Goal: Information Seeking & Learning: Learn about a topic

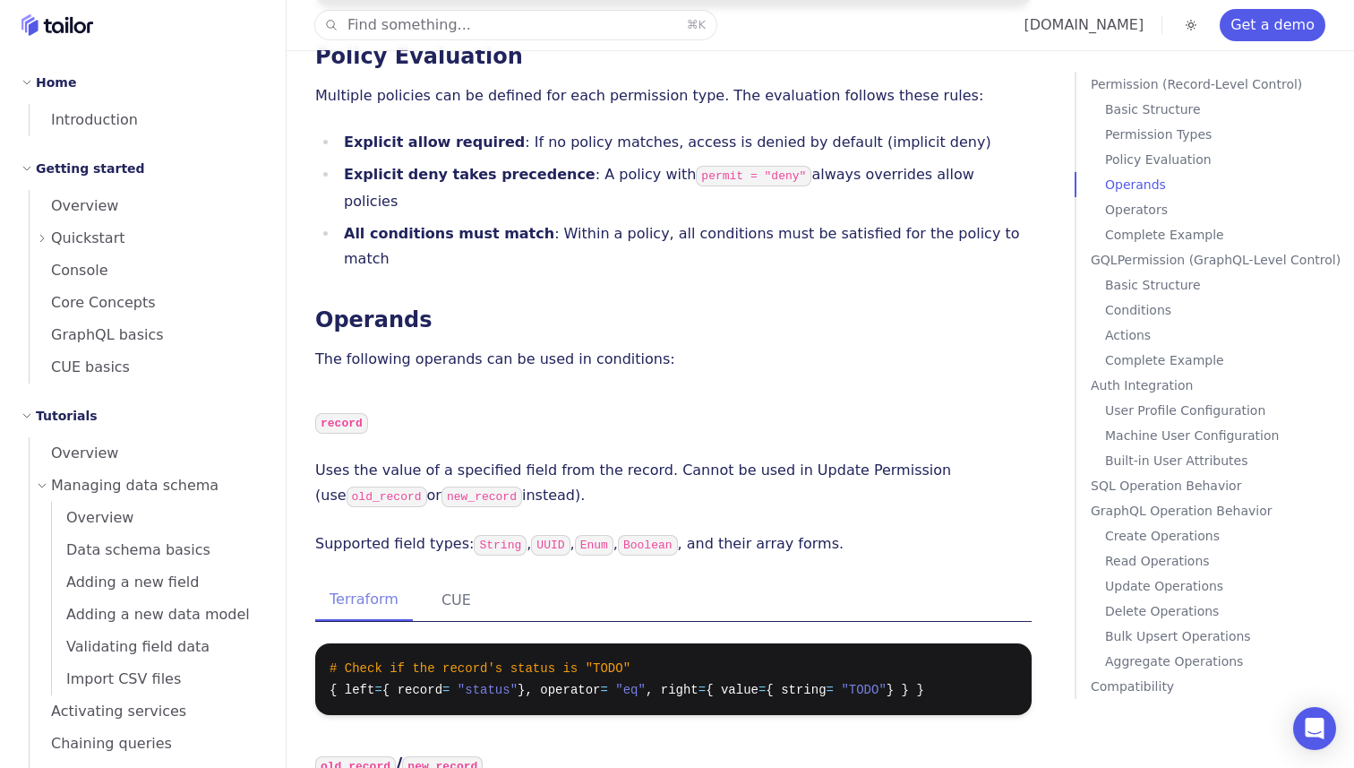
scroll to position [430, 0]
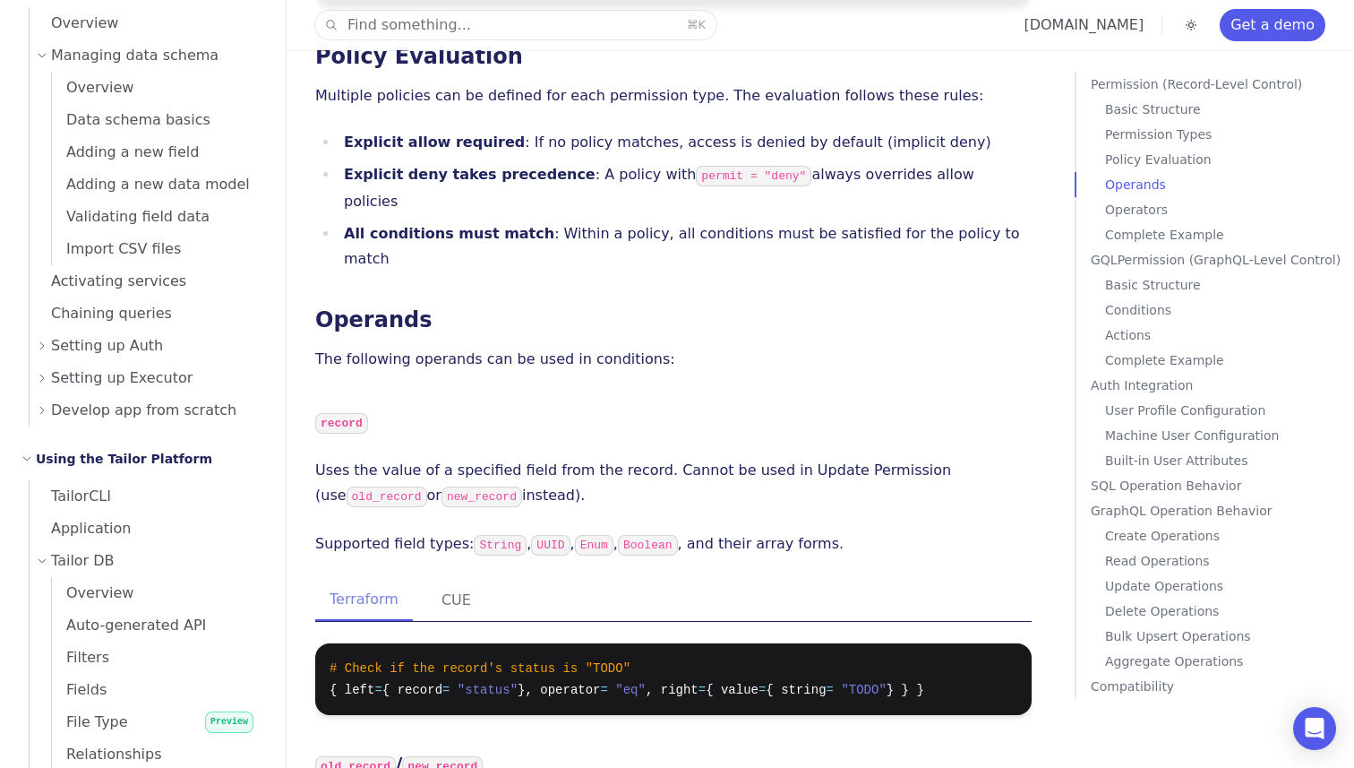
click at [837, 307] on h3 "Operands" at bounding box center [673, 319] width 717 height 25
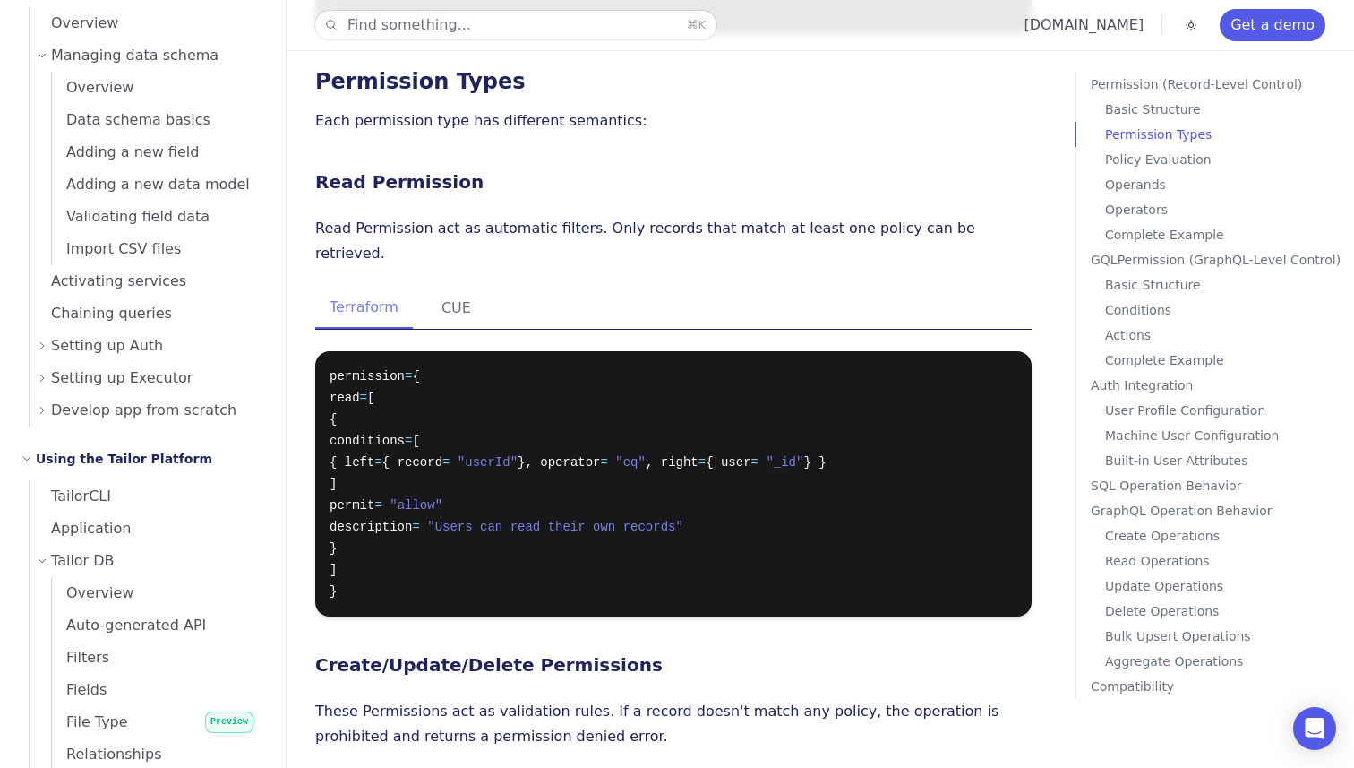
scroll to position [1034, 0]
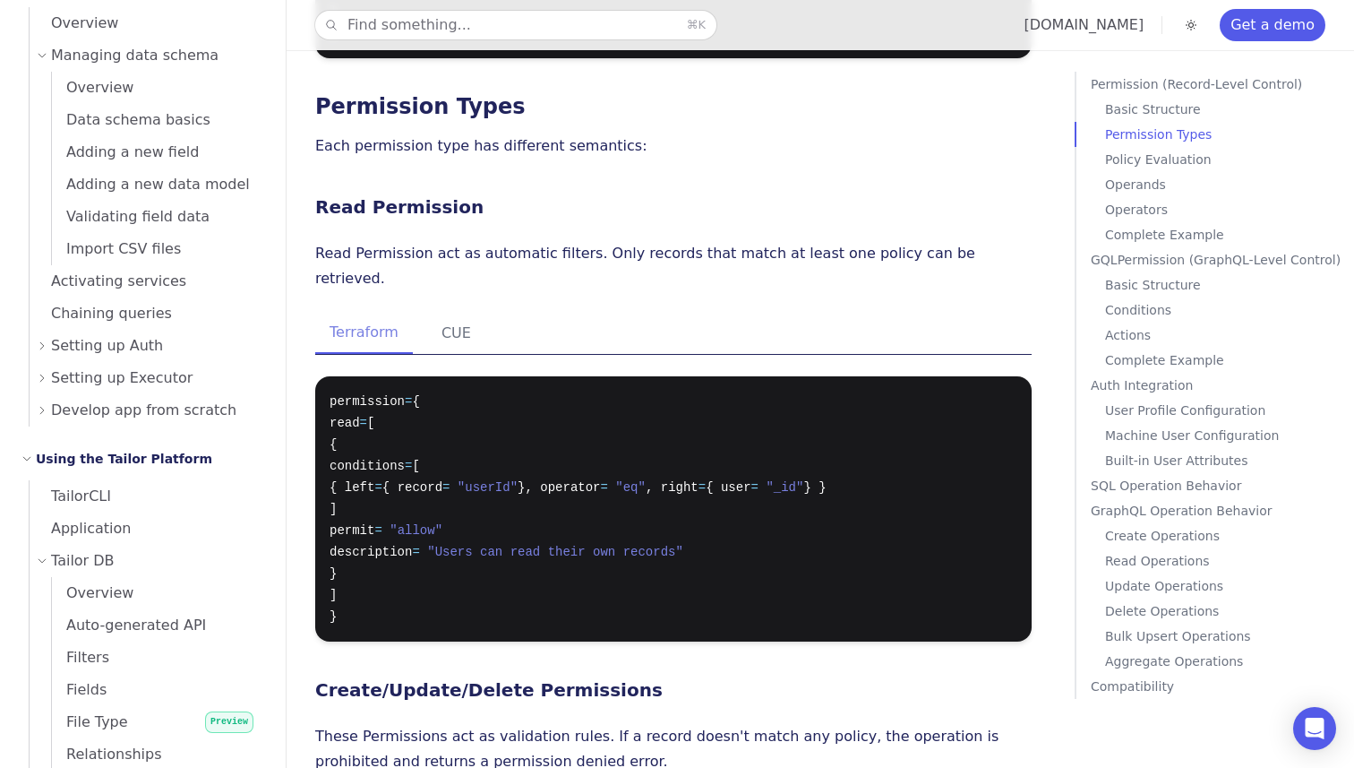
click at [1131, 74] on p "Permission (Record-Level Control)" at bounding box center [1219, 84] width 256 height 25
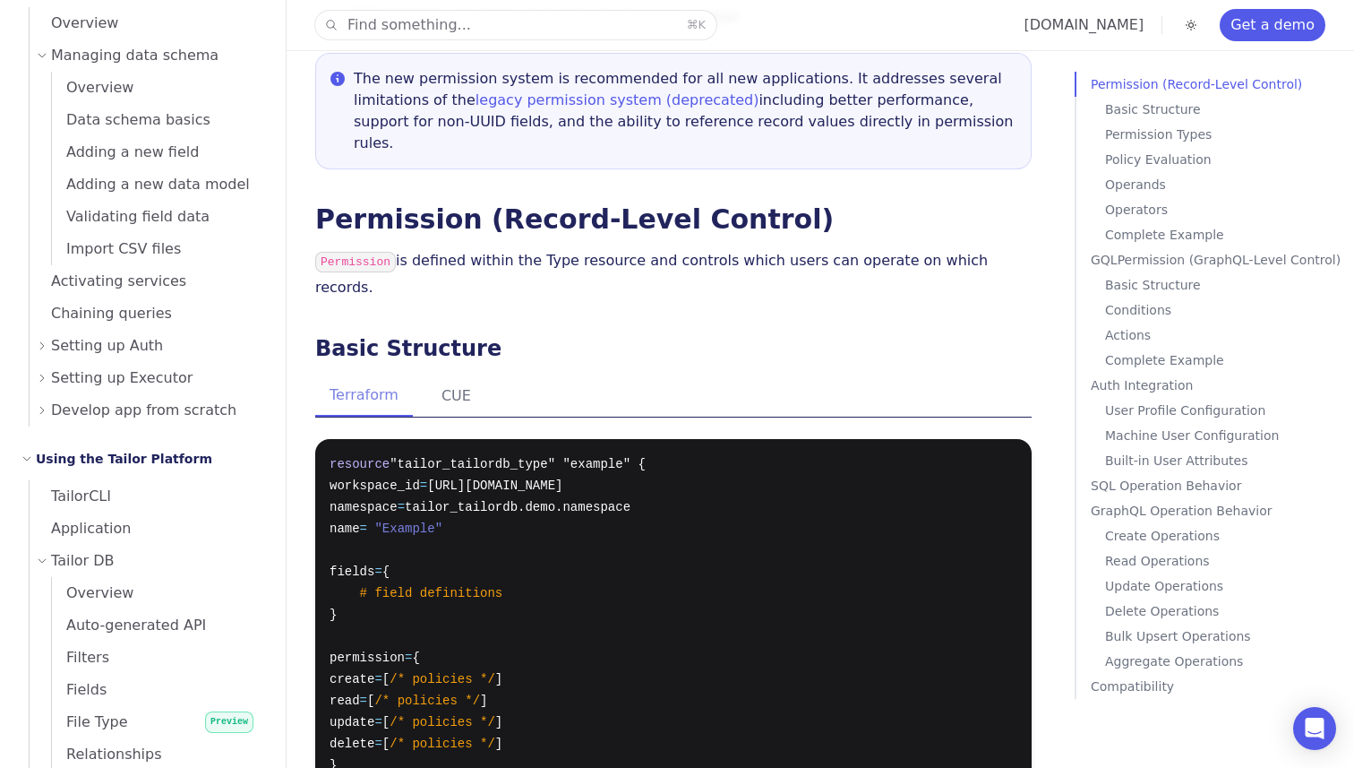
click at [839, 248] on p "Permission is defined within the Type resource and controls which users can ope…" at bounding box center [673, 274] width 717 height 52
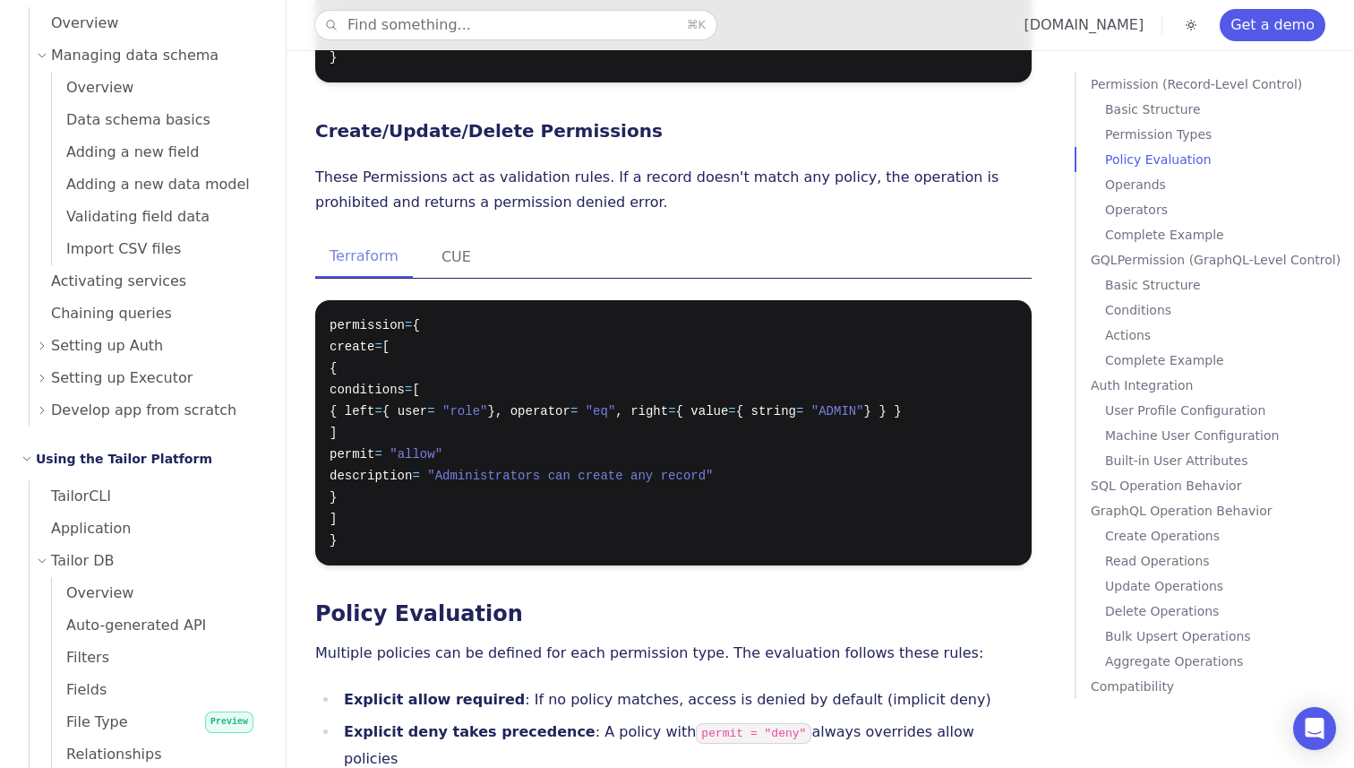
scroll to position [1807, 0]
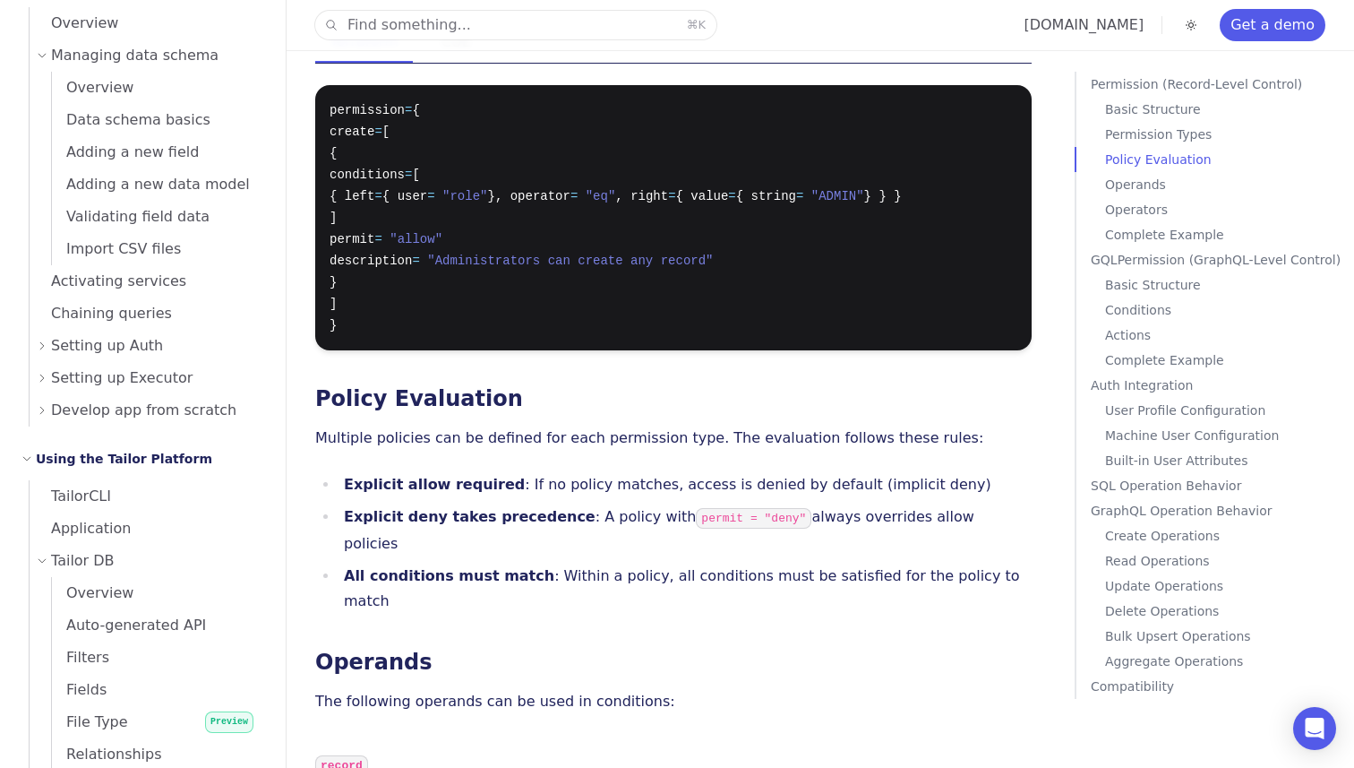
click at [524, 508] on strong "Explicit deny takes precedence" at bounding box center [470, 516] width 252 height 17
click at [512, 428] on div at bounding box center [512, 428] width 0 height 0
click at [535, 649] on h3 "Operands" at bounding box center [673, 661] width 717 height 25
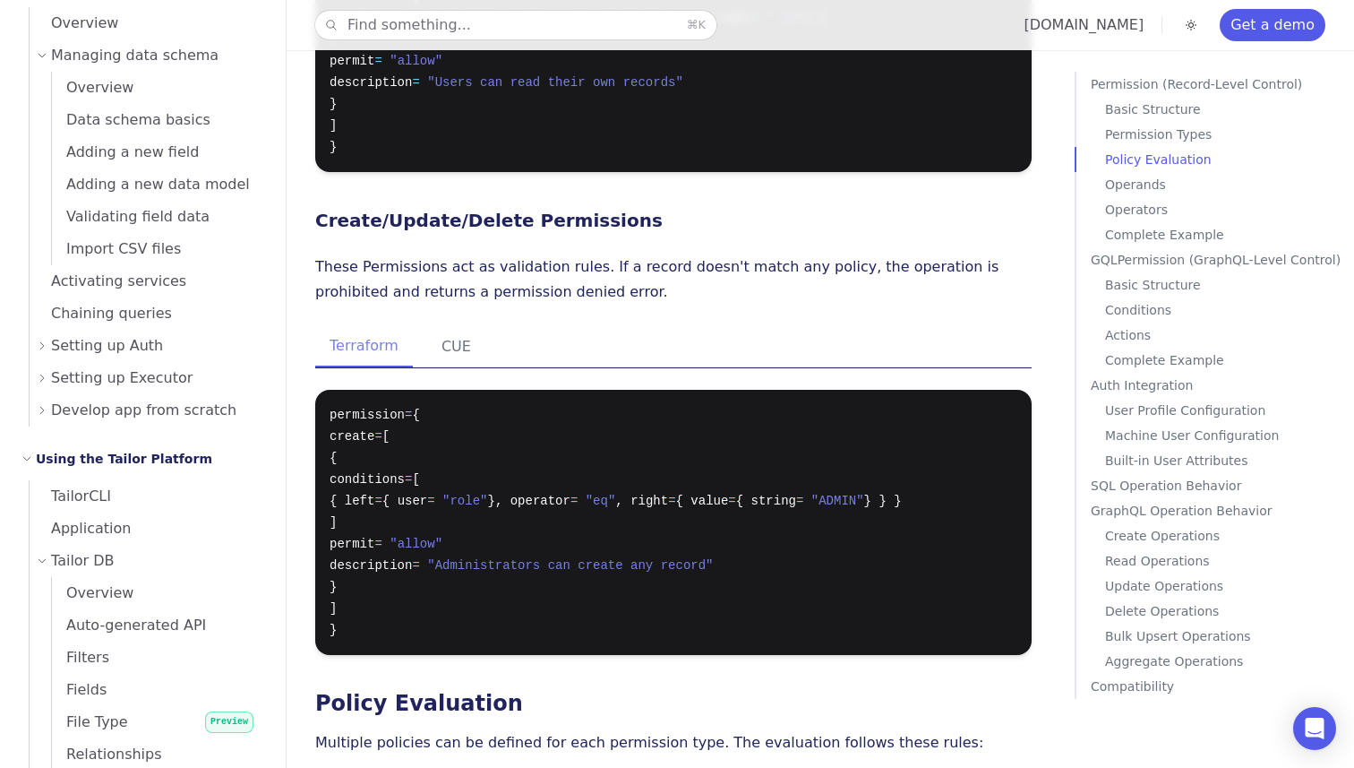
scroll to position [1491, 0]
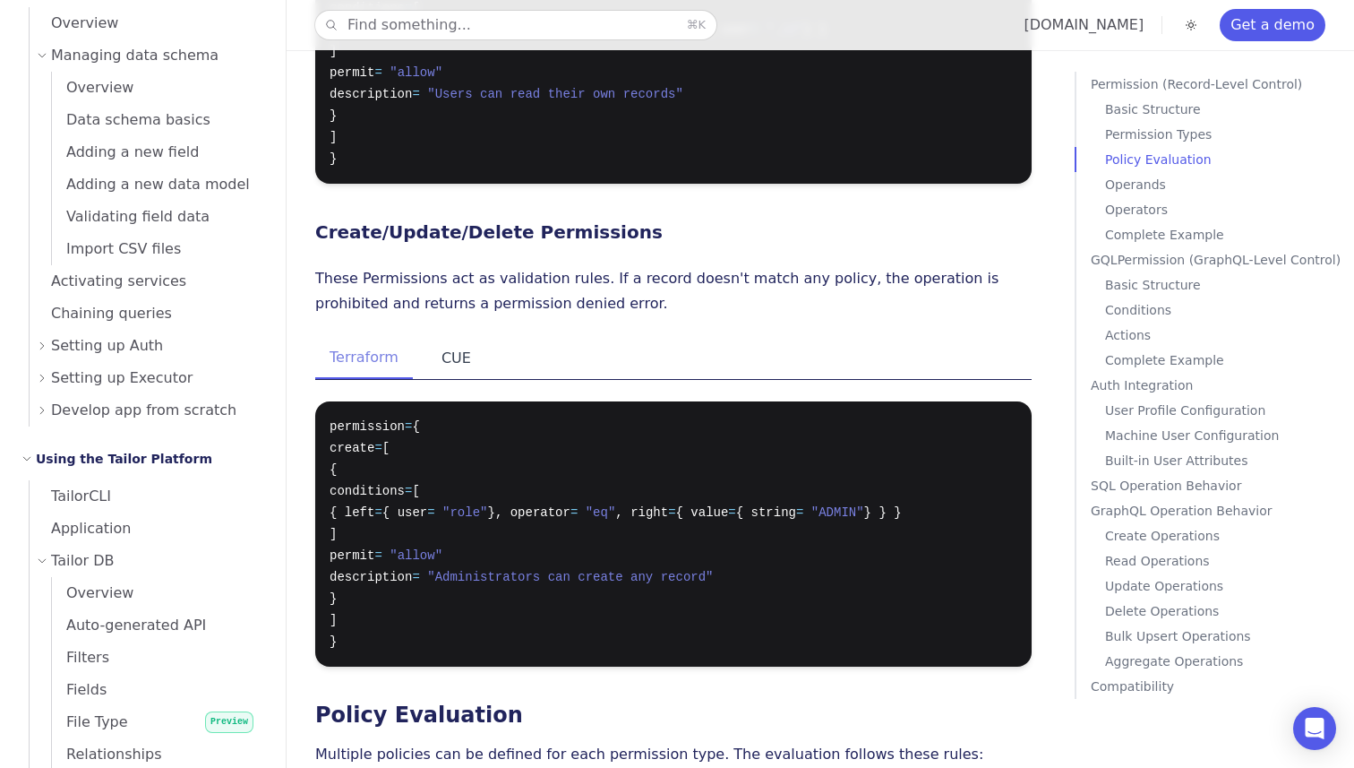
click at [443, 338] on button "CUE" at bounding box center [456, 358] width 58 height 41
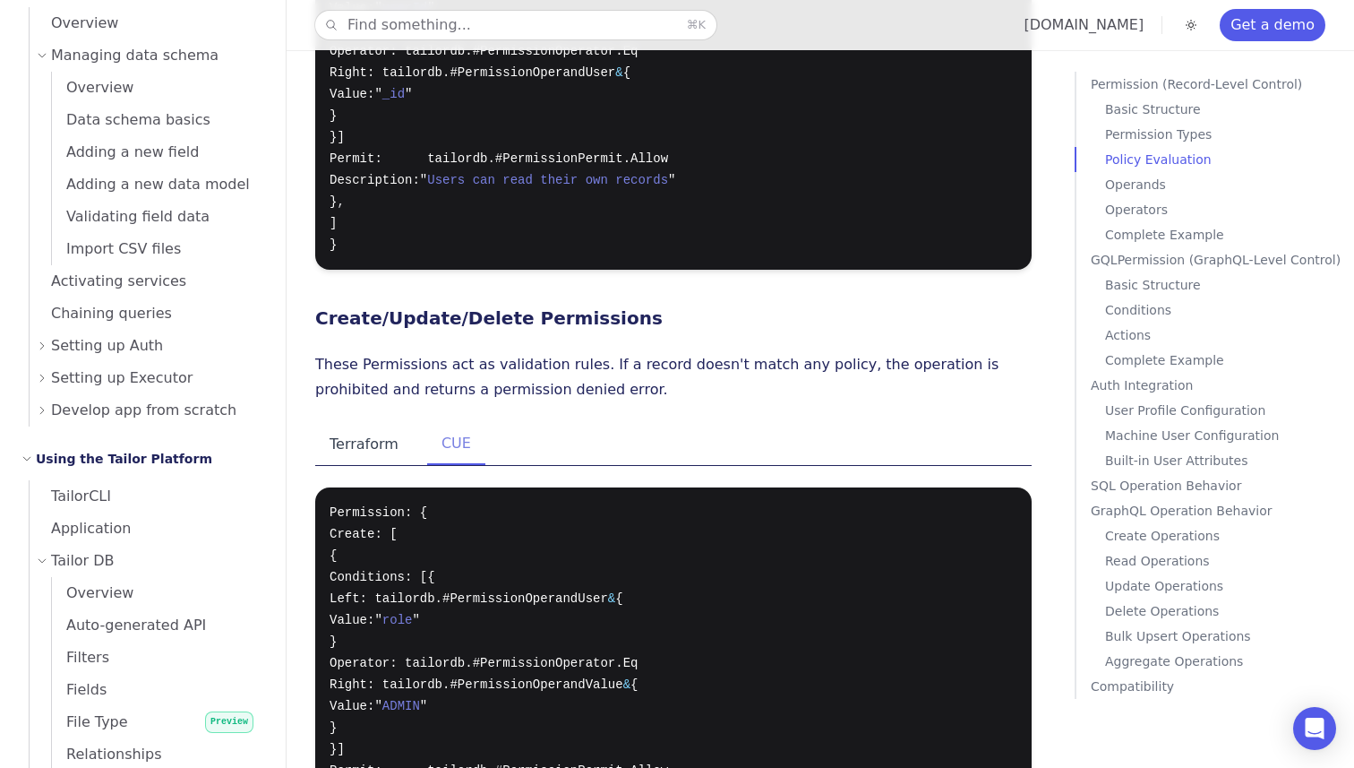
click at [361, 424] on button "Terraform" at bounding box center [364, 444] width 98 height 41
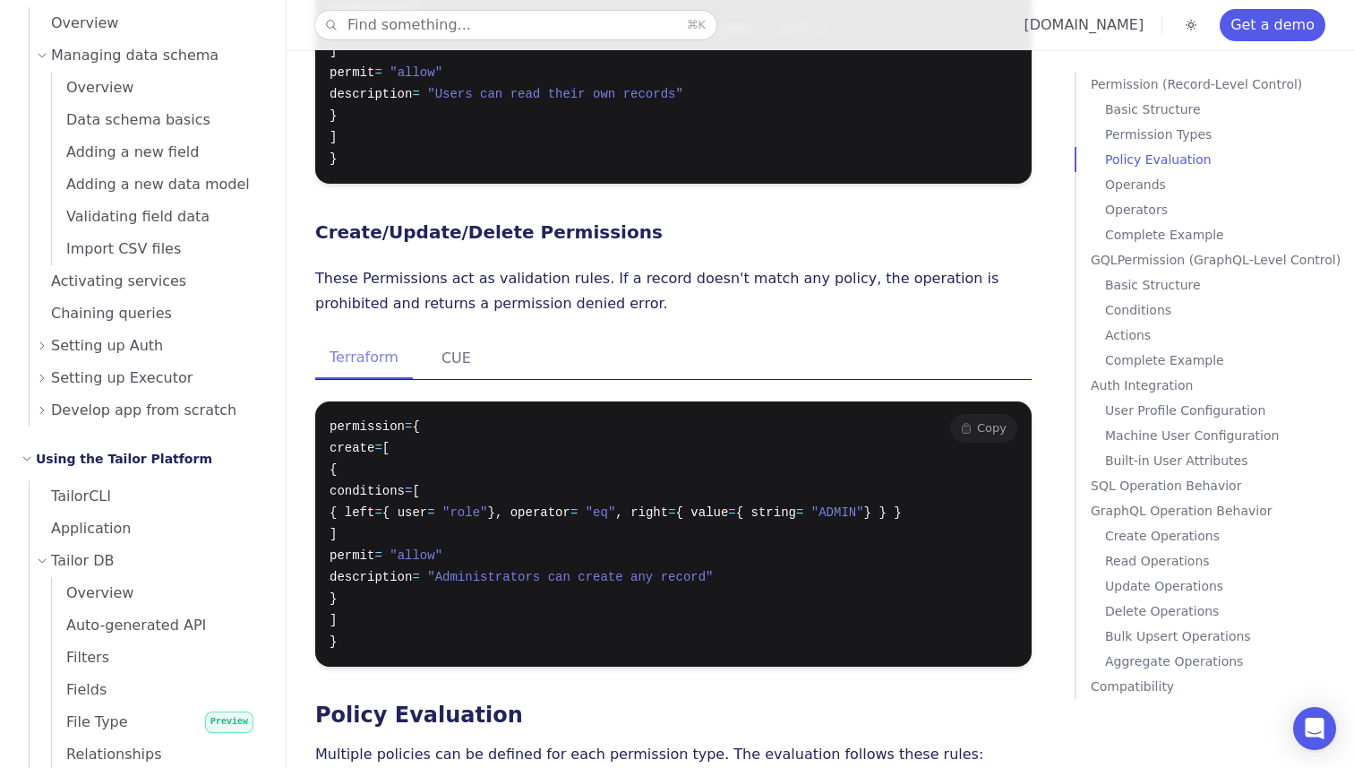
click at [446, 401] on pre "permission = { create = [ { conditions = [ { left = { user = "role" }, operator…" at bounding box center [673, 533] width 717 height 265
click at [441, 338] on div "Terraform CUE permission = { create = [ { conditions = [ { left = { user = "rol…" at bounding box center [673, 502] width 717 height 329
click at [439, 338] on button "CUE" at bounding box center [456, 358] width 58 height 41
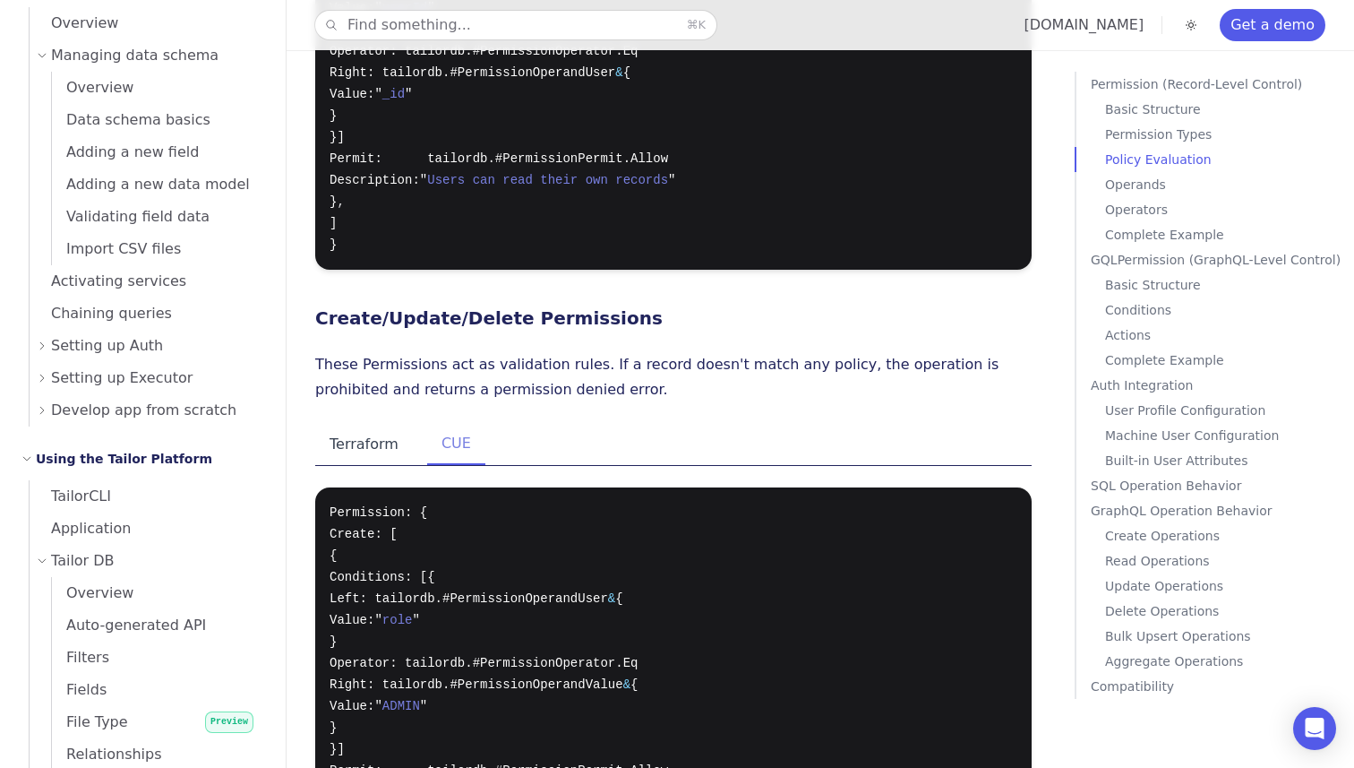
click at [374, 424] on button "Terraform" at bounding box center [364, 444] width 98 height 41
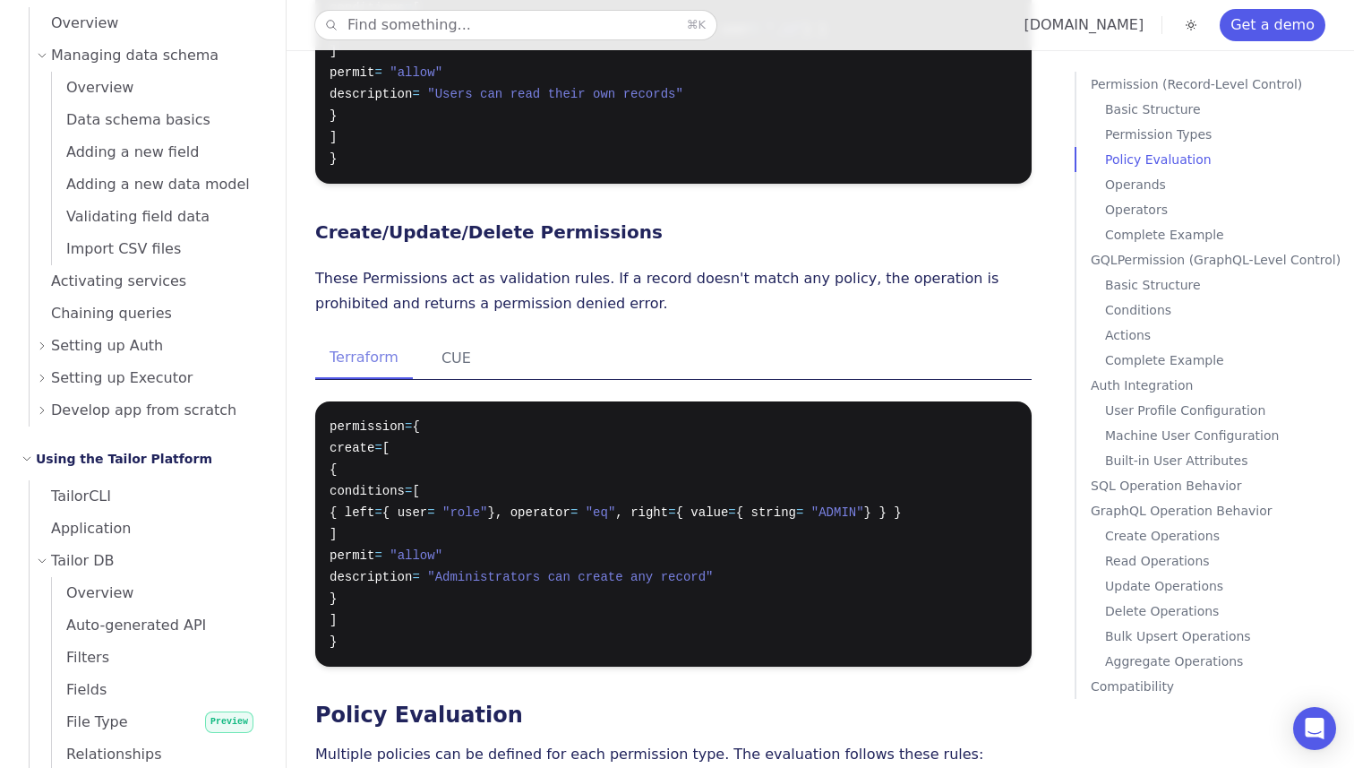
click at [730, 702] on h3 "Policy Evaluation" at bounding box center [673, 714] width 717 height 25
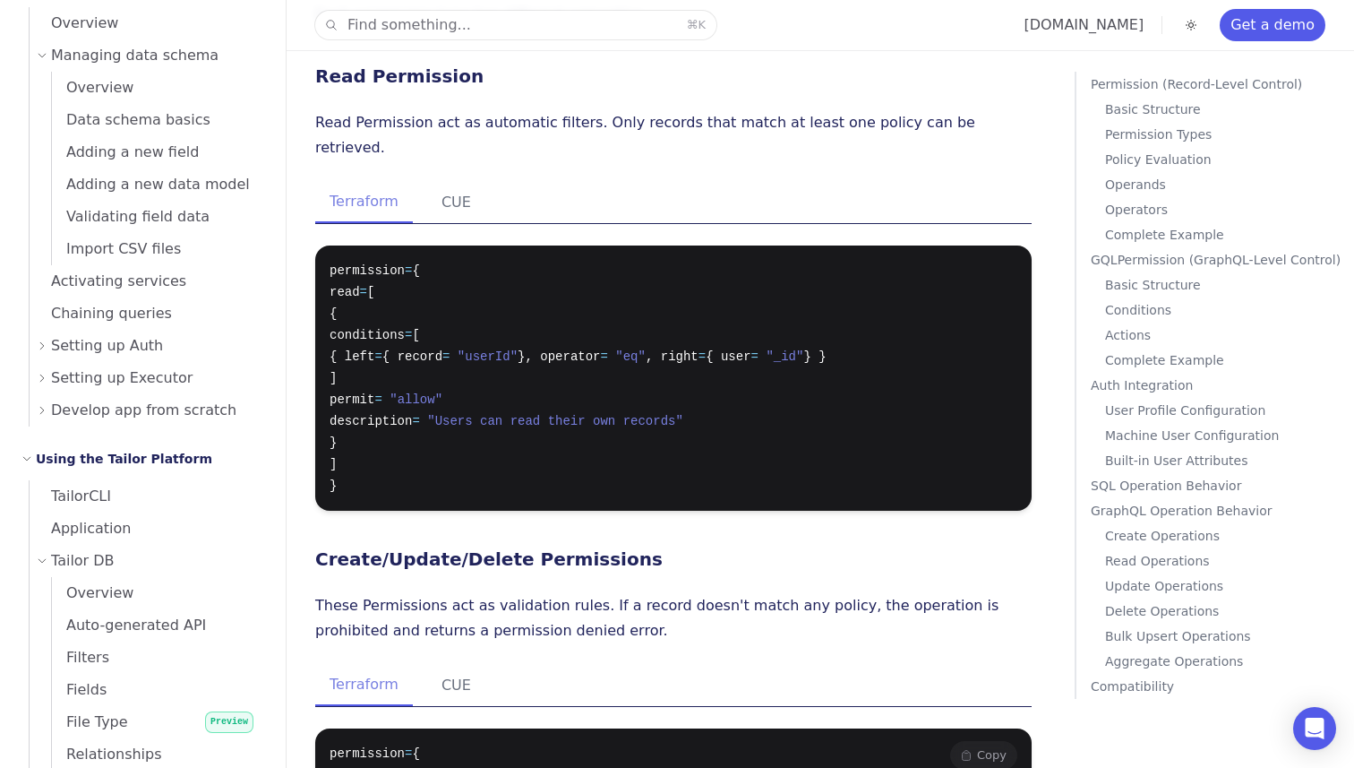
scroll to position [1133, 0]
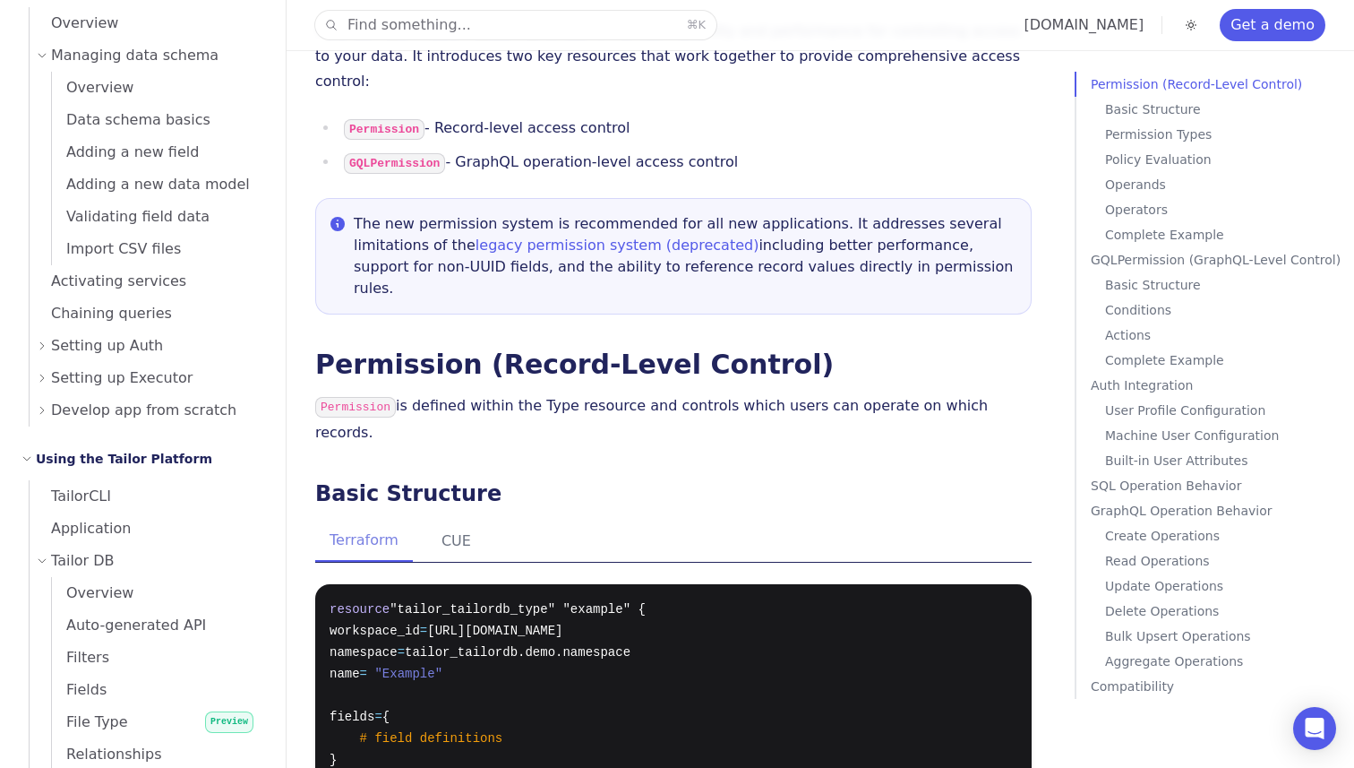
scroll to position [0, 0]
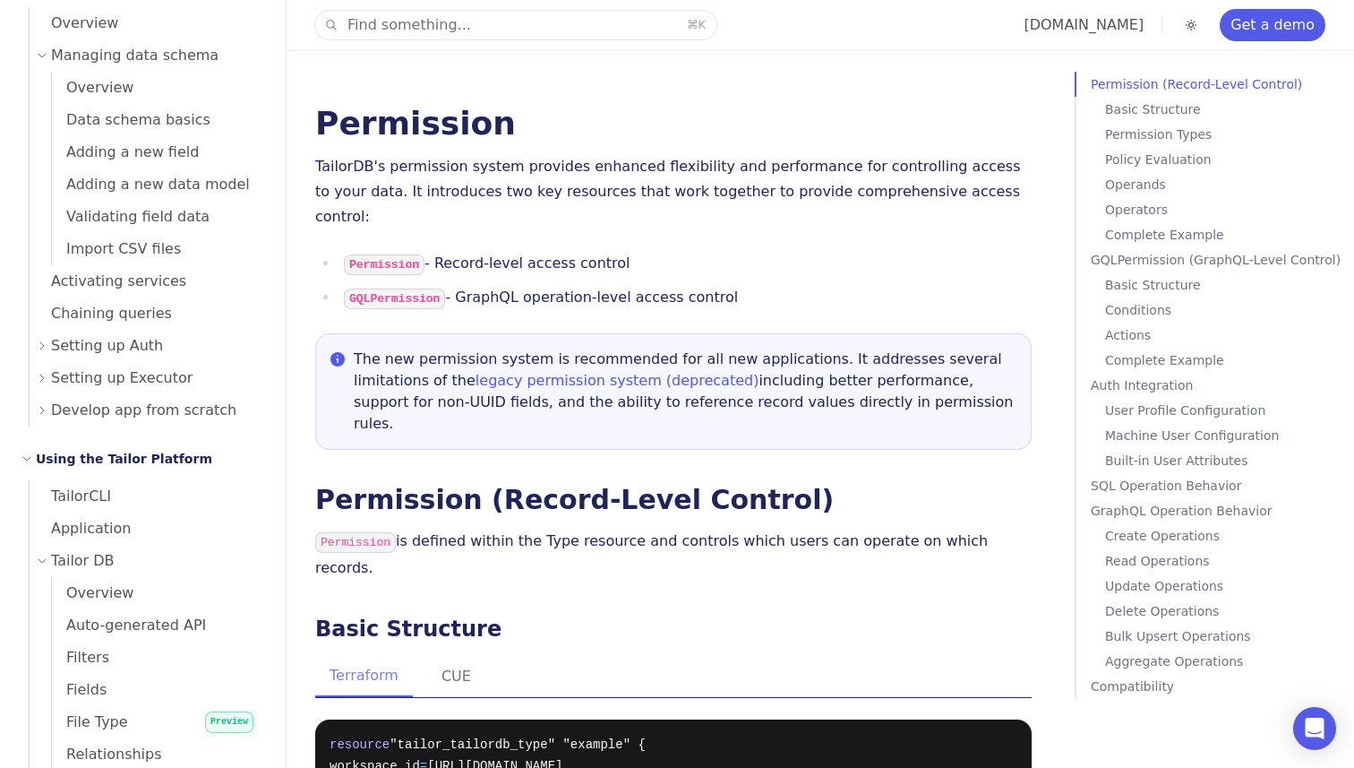
click at [1200, 408] on p "User Profile Configuration" at bounding box center [1226, 410] width 242 height 25
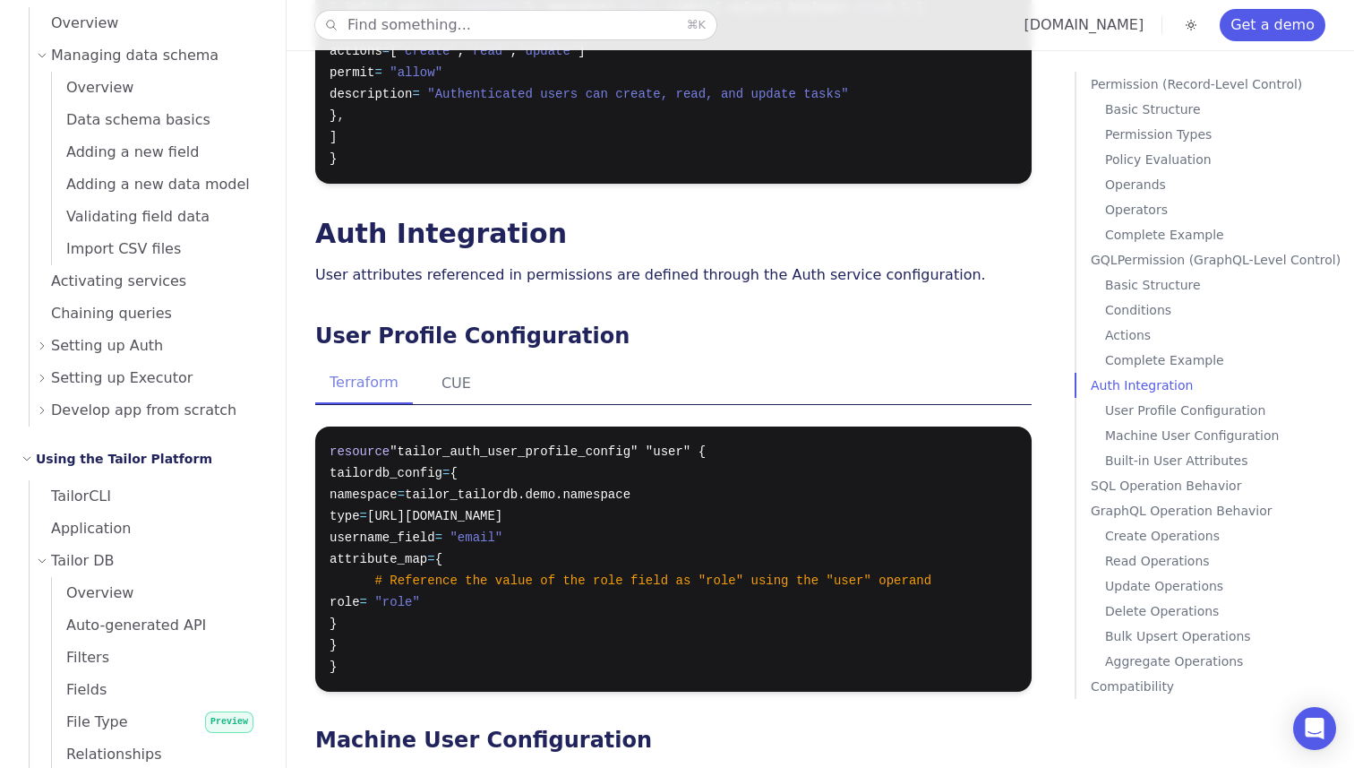
click at [1223, 125] on p "Permission Types" at bounding box center [1226, 134] width 242 height 25
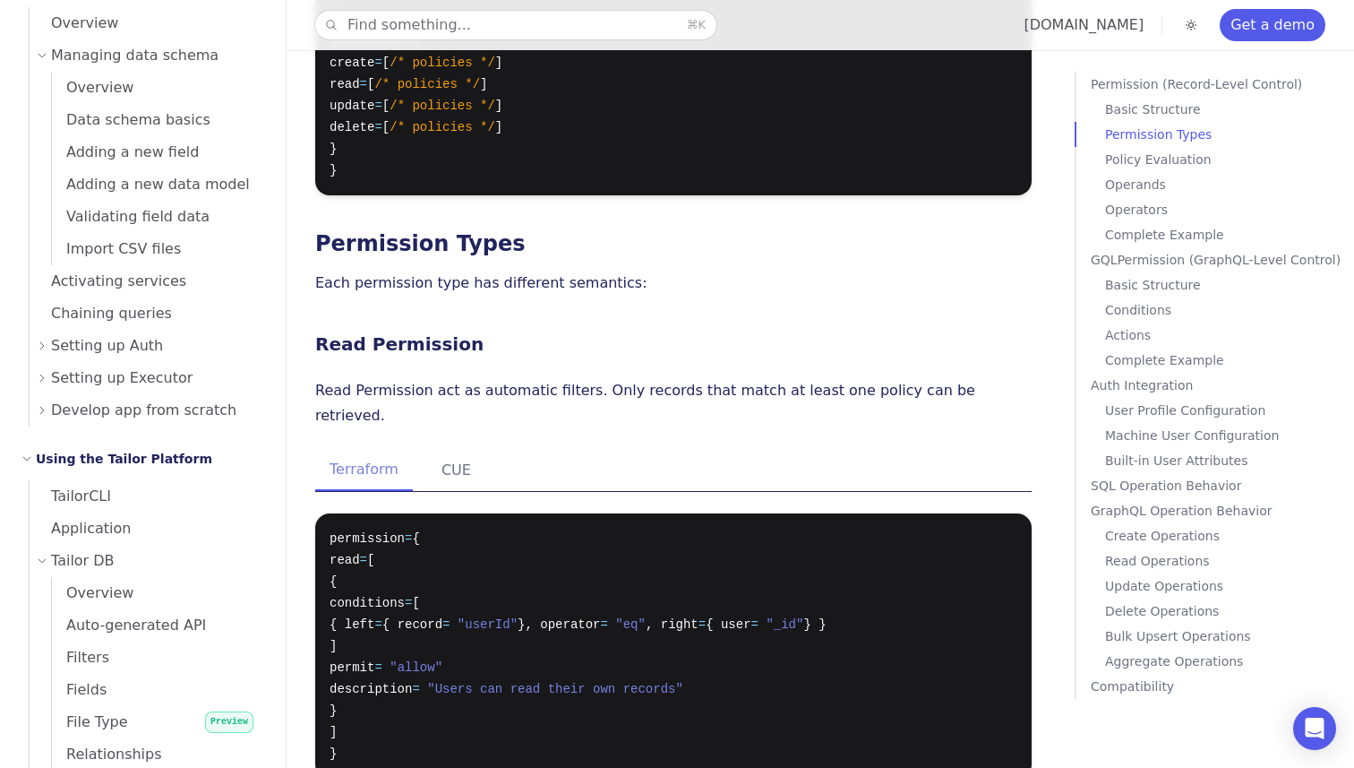
click at [1220, 107] on p "Basic Structure" at bounding box center [1226, 109] width 242 height 25
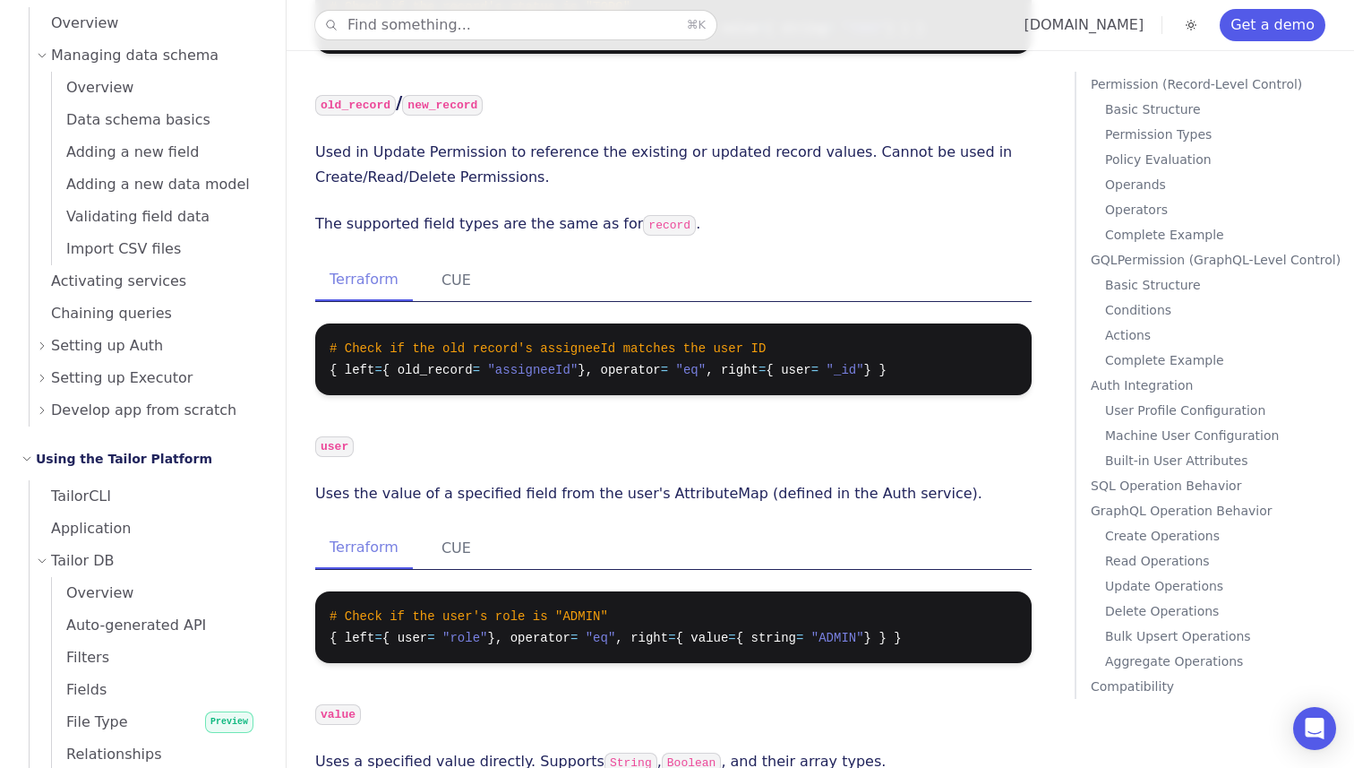
scroll to position [2812, 0]
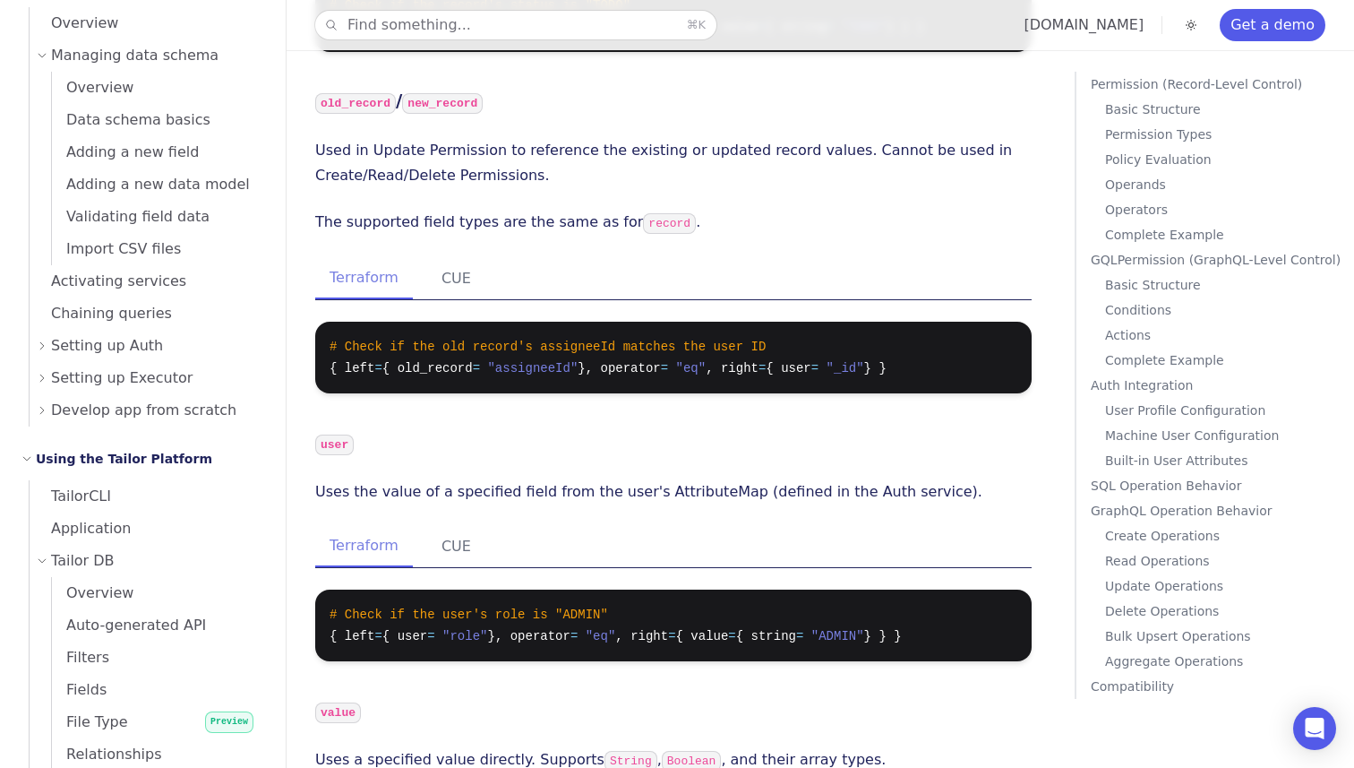
click at [663, 479] on p "Uses the value of a specified field from the user's AttributeMap (defined in th…" at bounding box center [673, 491] width 717 height 25
copy p "AttributeMap"
click at [827, 479] on p "Uses the value of a specified field from the user's AttributeMap (defined in th…" at bounding box center [673, 491] width 717 height 25
click at [543, 27] on button "Find something... ⌘ K" at bounding box center [515, 25] width 401 height 29
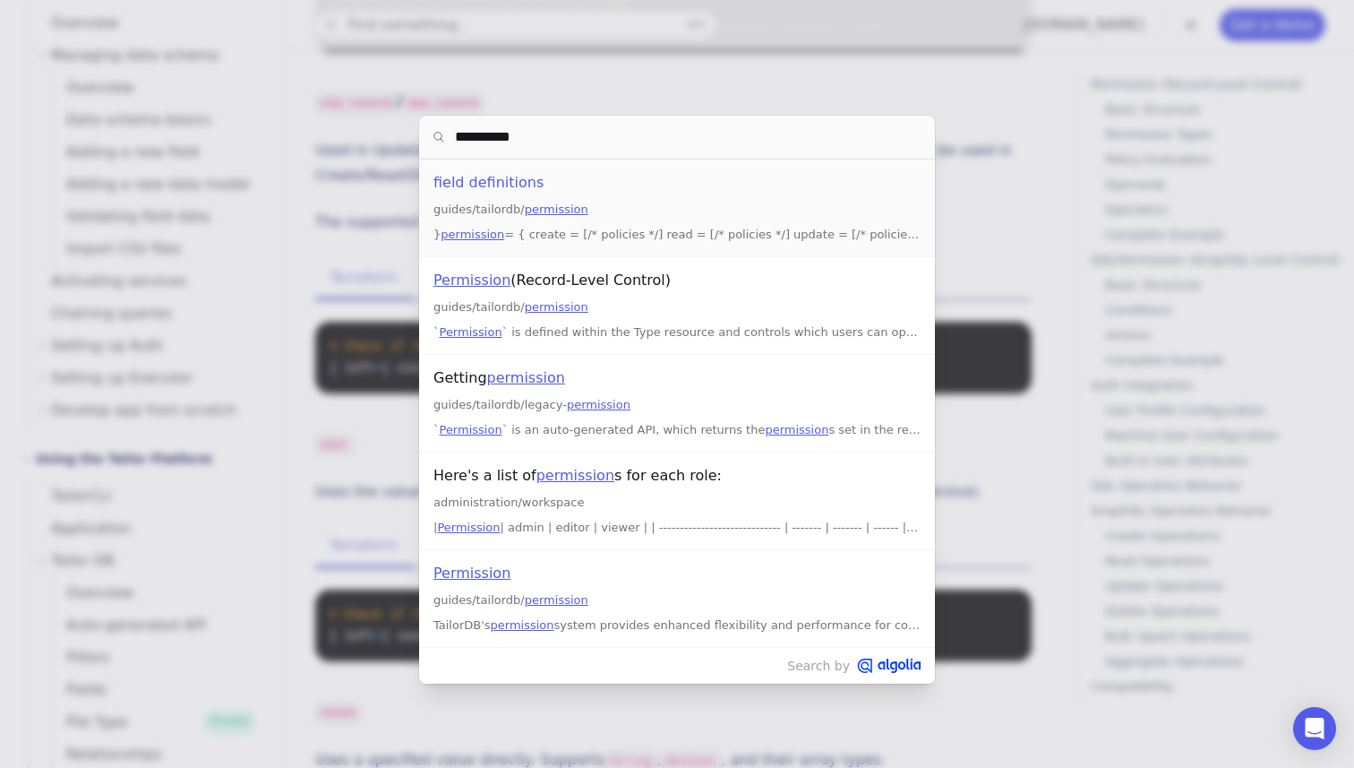
paste input "**********"
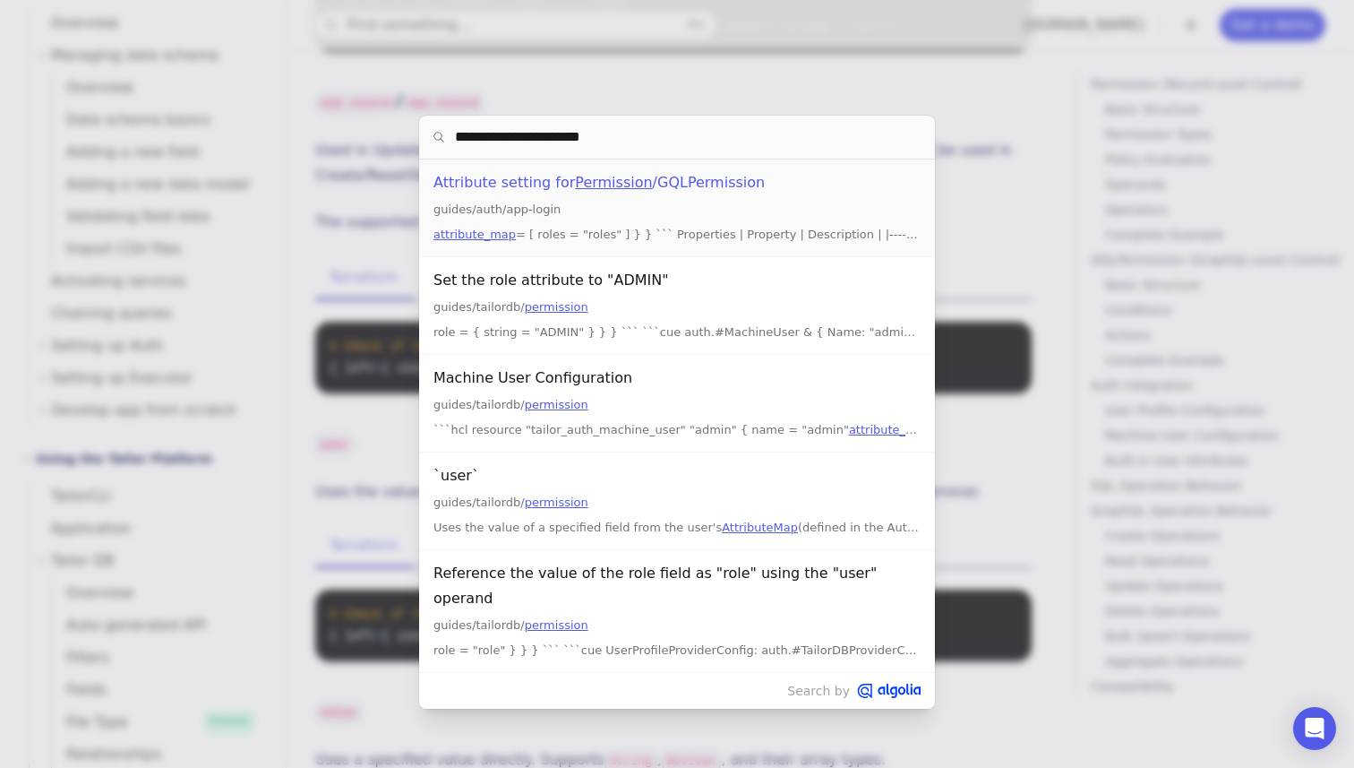
paste input "search"
type input "**********"
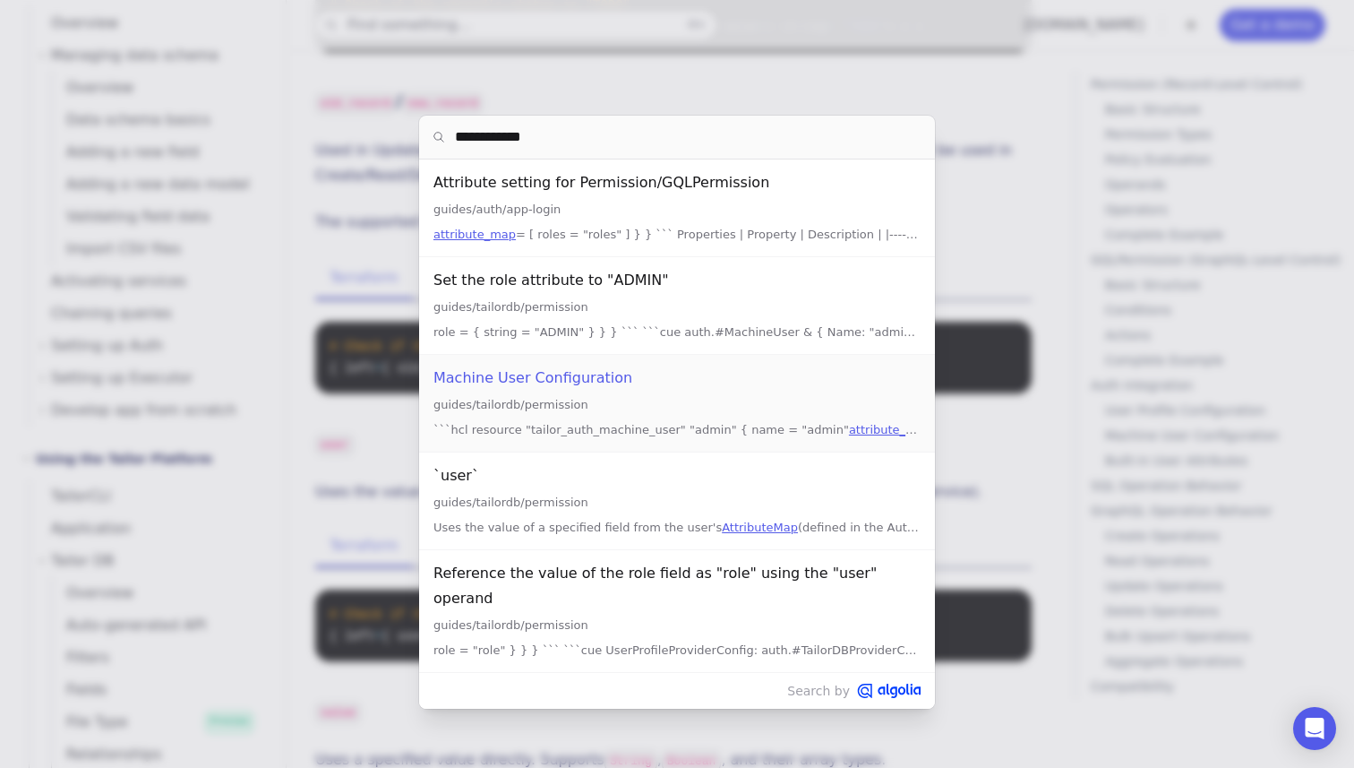
click at [477, 381] on div "Machine User Configuration" at bounding box center [676, 377] width 487 height 25
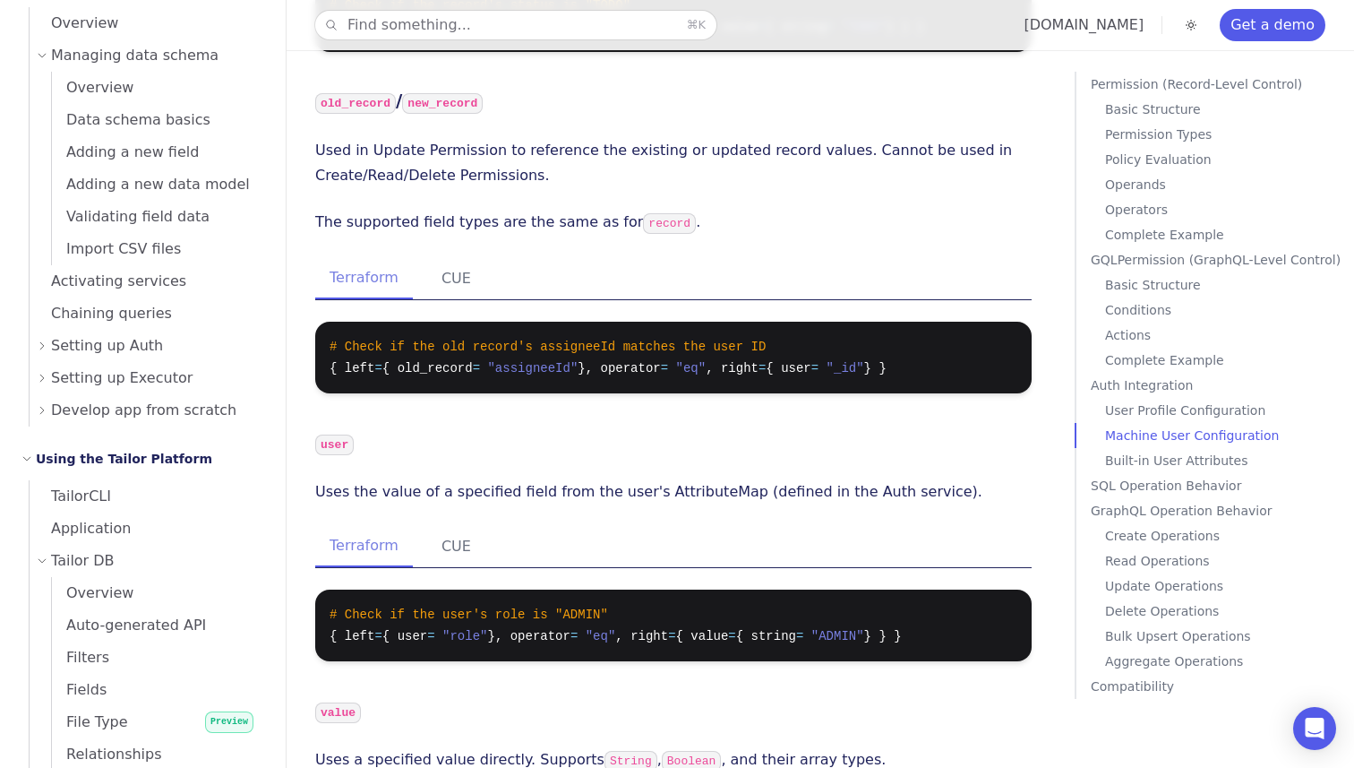
scroll to position [8914, 0]
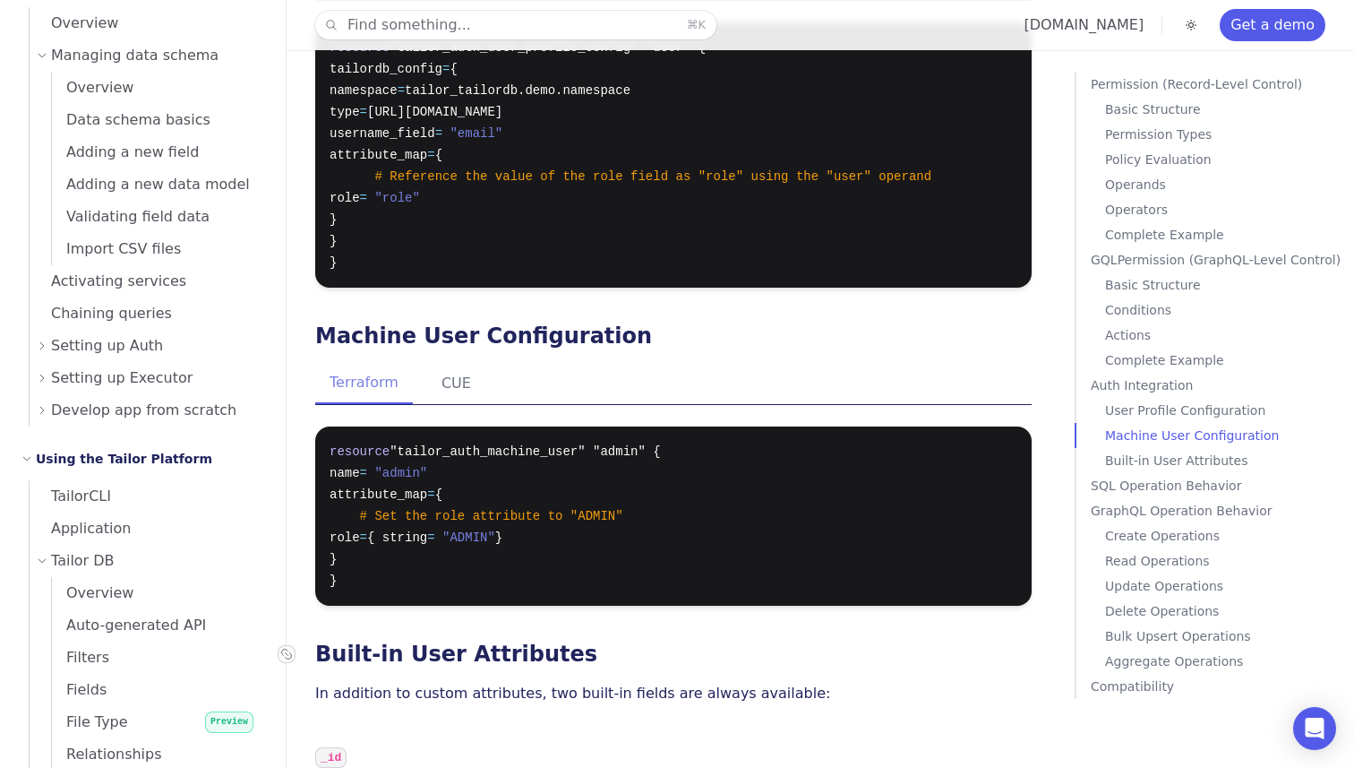
click at [494, 641] on link "Built-in User Attributes" at bounding box center [456, 653] width 282 height 25
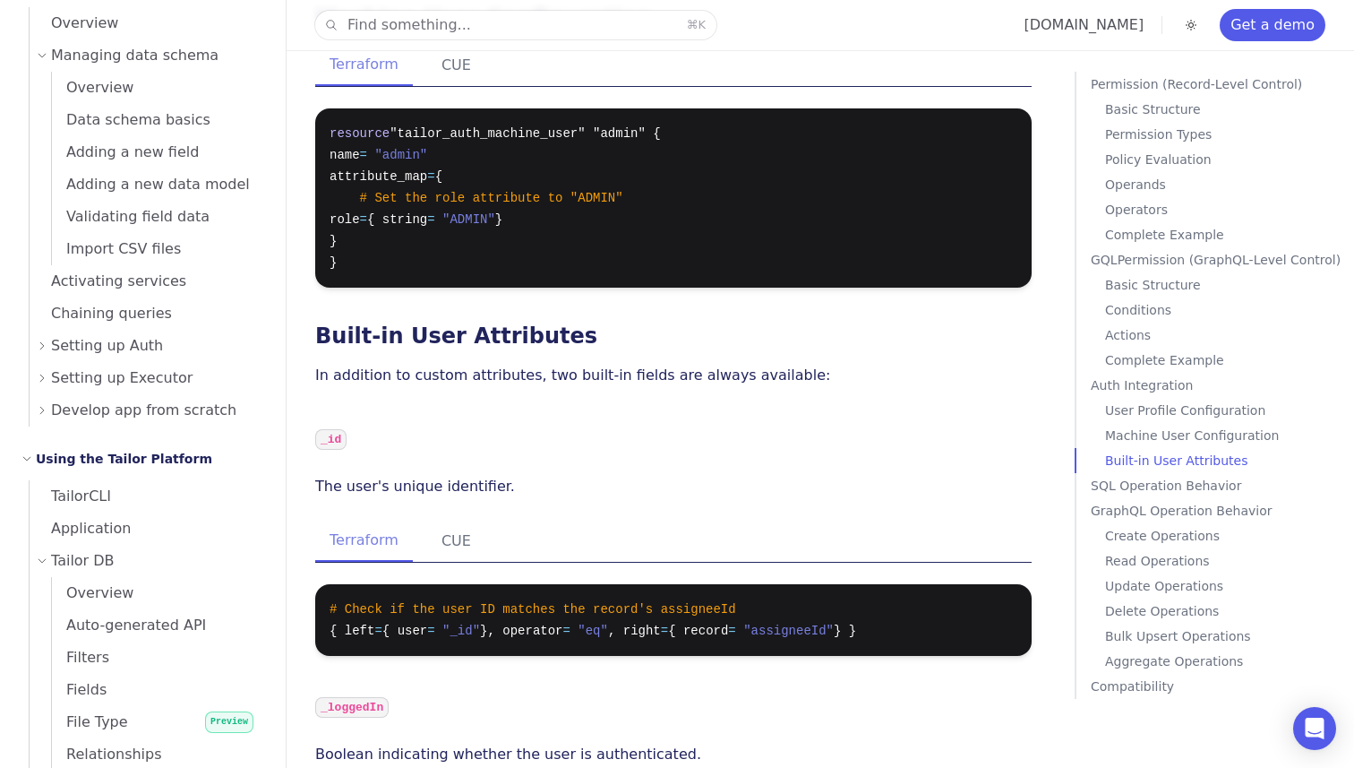
click at [1120, 121] on p "Basic Structure" at bounding box center [1226, 109] width 242 height 25
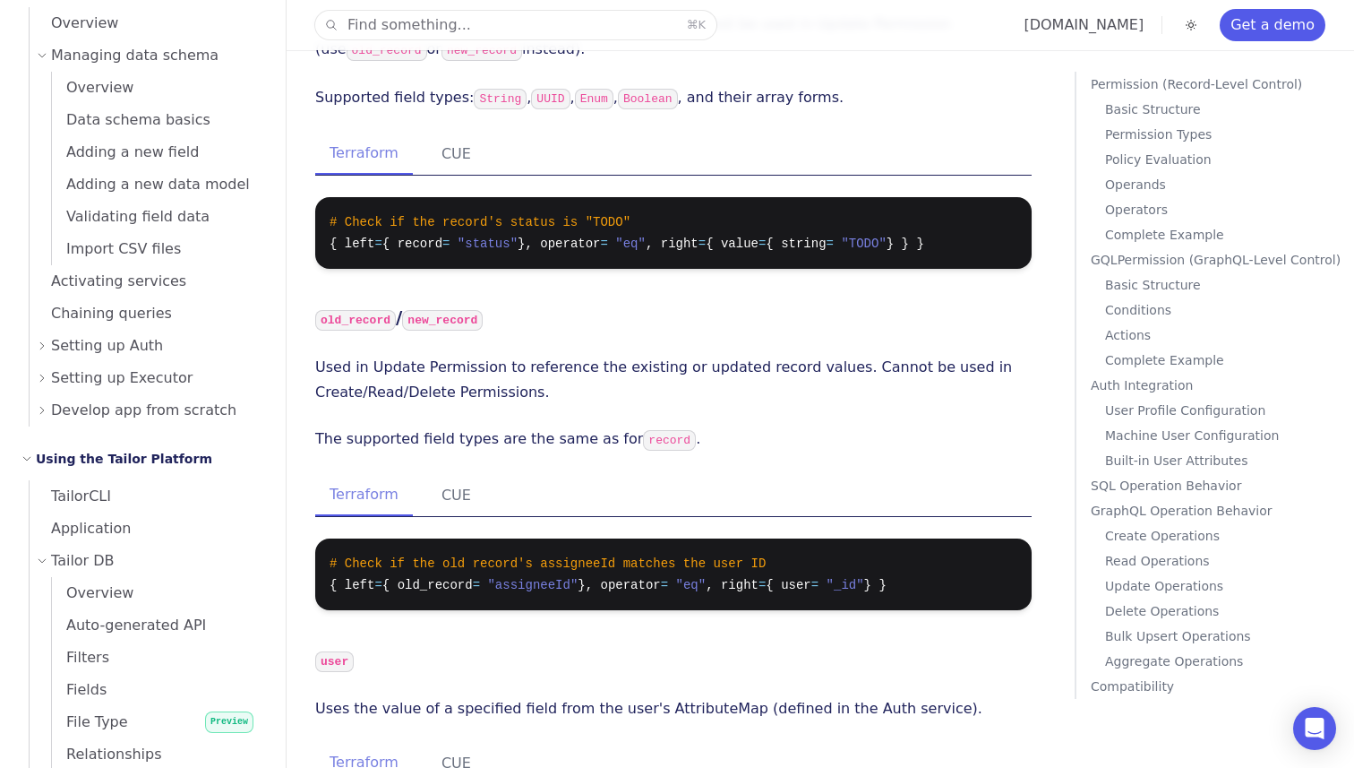
scroll to position [2882, 0]
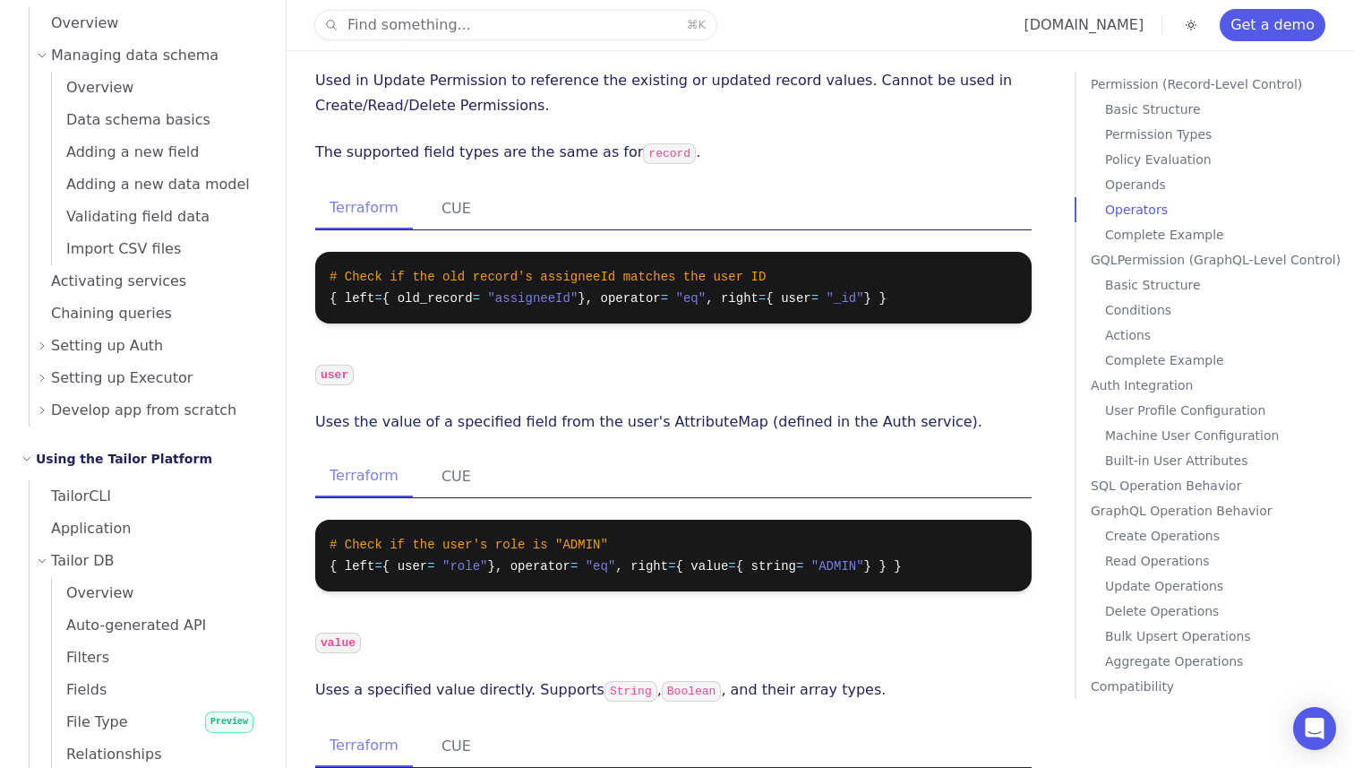
click at [614, 627] on h4 "value" at bounding box center [673, 641] width 717 height 29
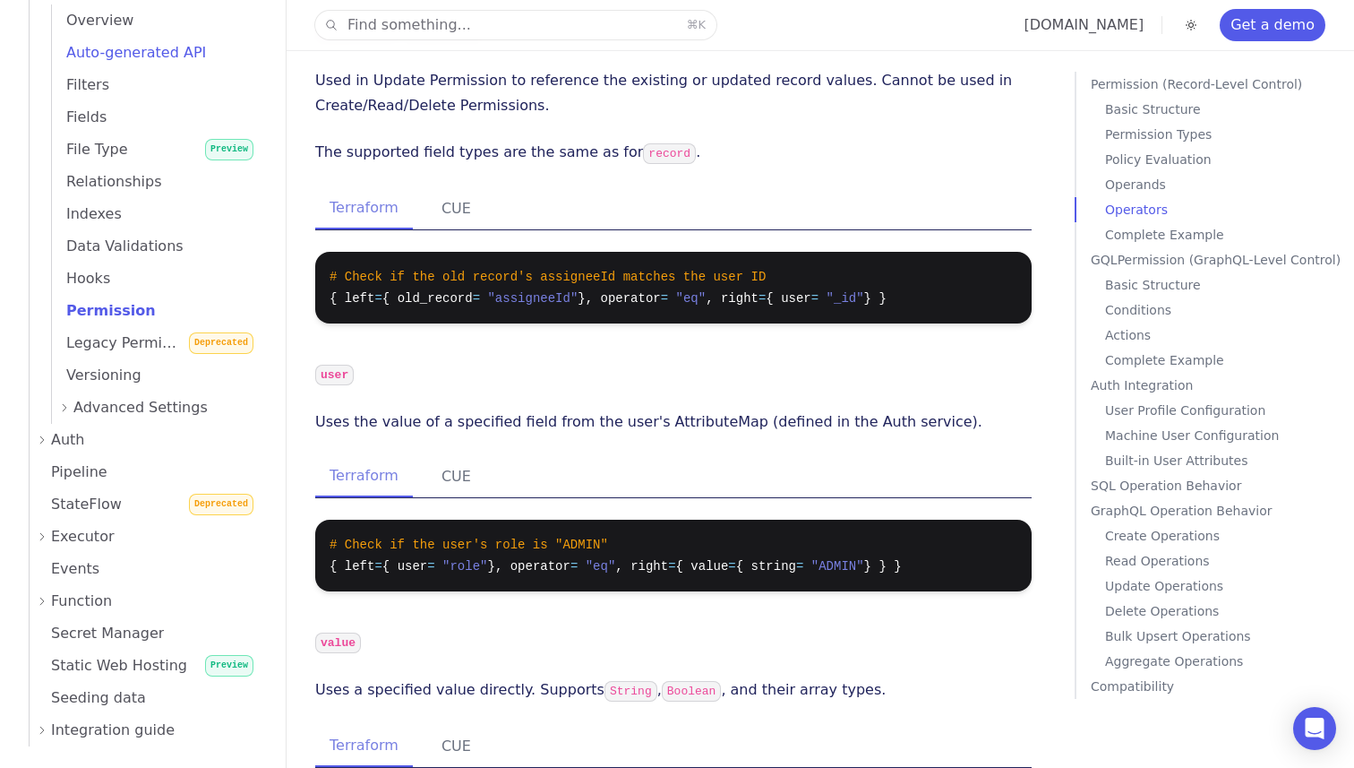
scroll to position [1003, 0]
click at [43, 437] on icon at bounding box center [42, 438] width 11 height 11
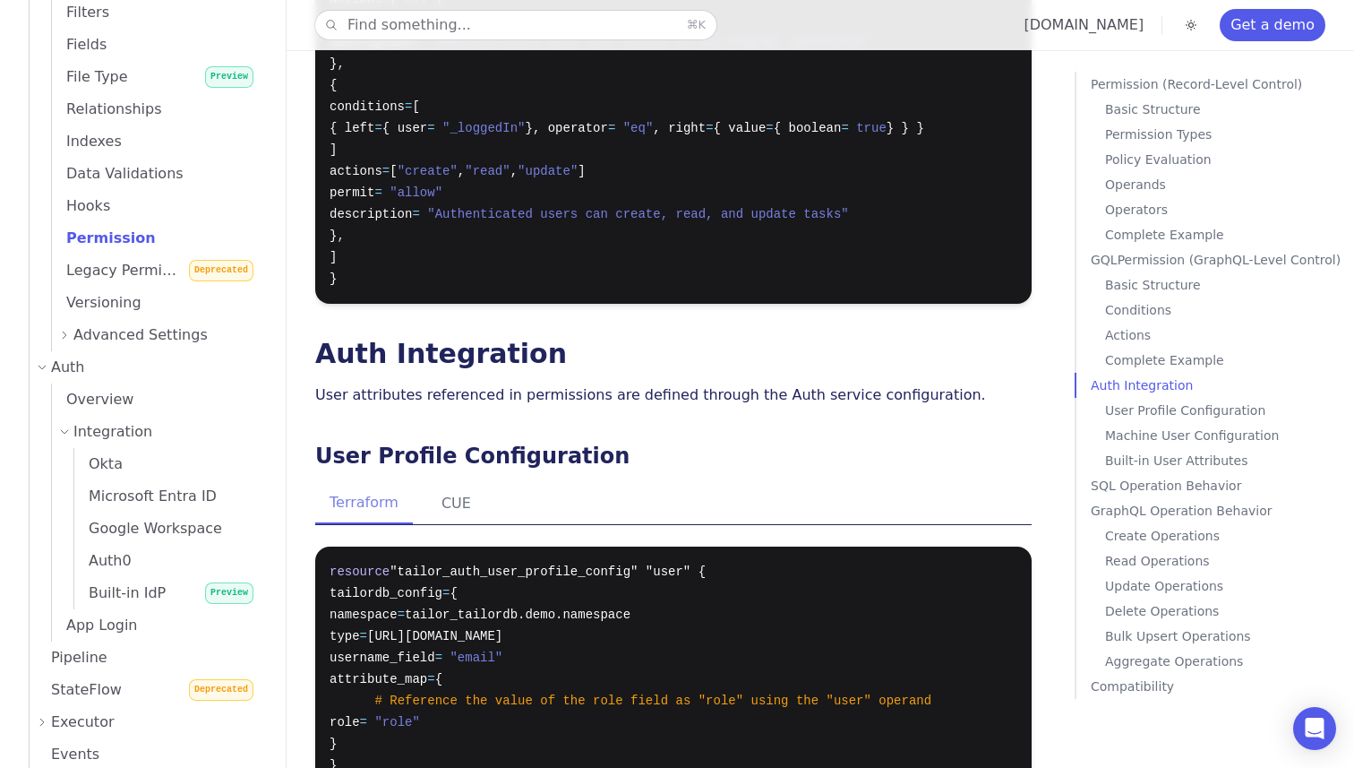
scroll to position [8333, 0]
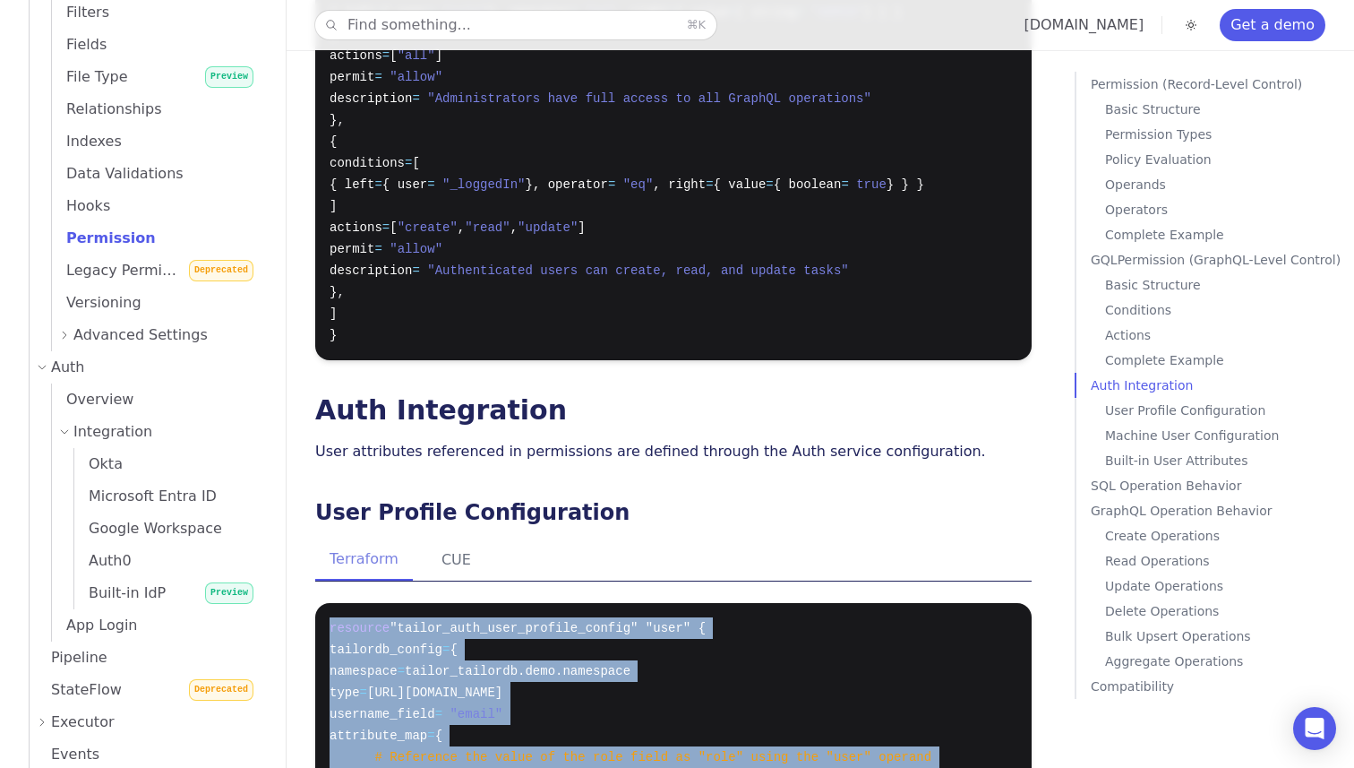
drag, startPoint x: 395, startPoint y: 684, endPoint x: 299, endPoint y: 466, distance: 238.6
copy code "resource "tailor_auth_user_profile_config" "user" { tailordb_config = { namespa…"
click at [654, 621] on span ""tailor_auth_user_profile_config" "user" {" at bounding box center [548, 628] width 316 height 14
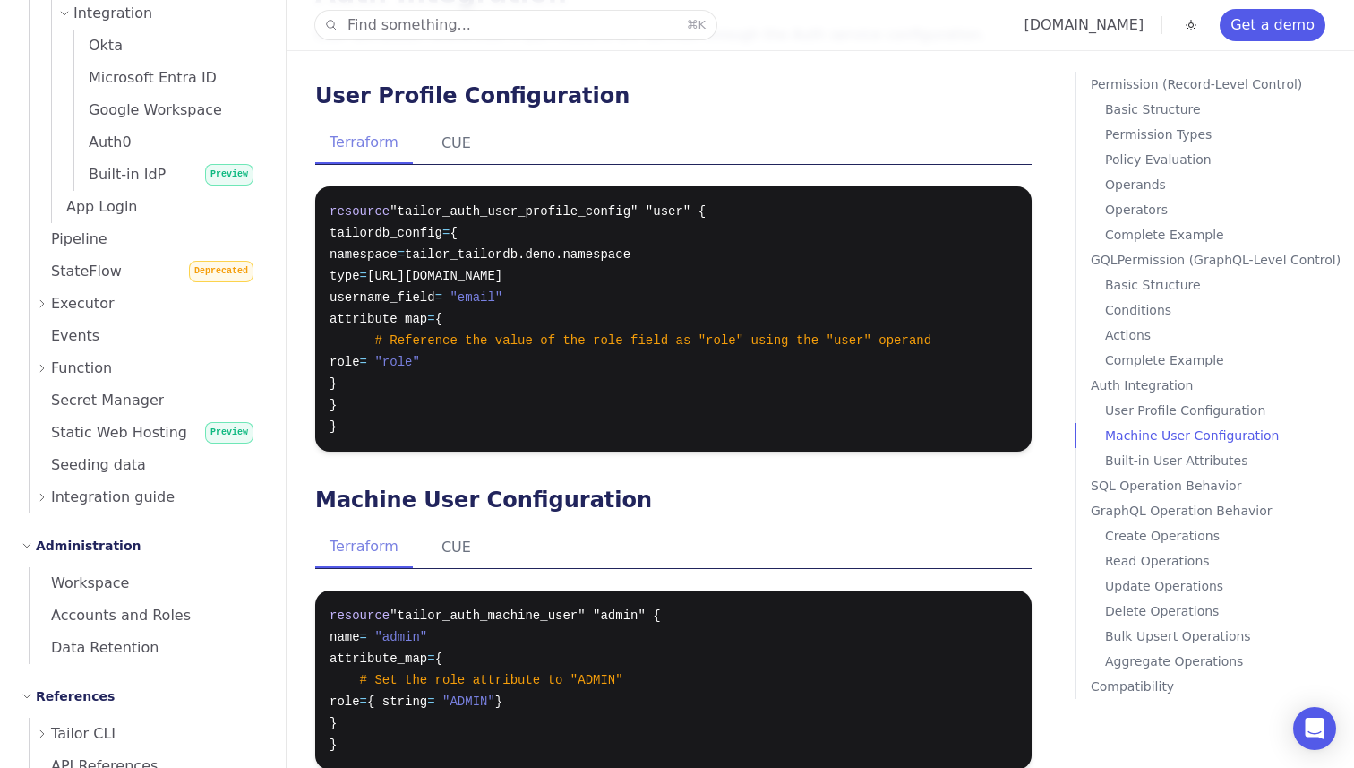
scroll to position [8518, 0]
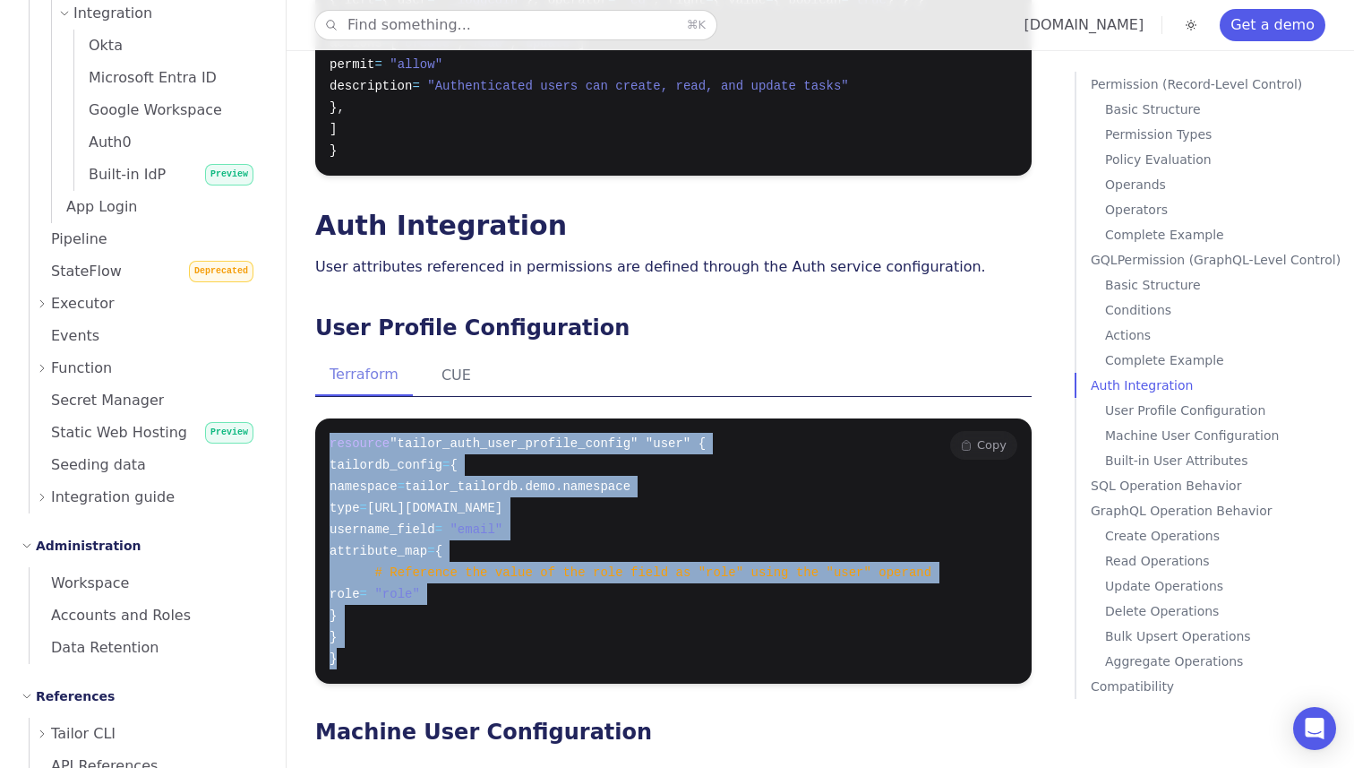
drag, startPoint x: 364, startPoint y: 492, endPoint x: 323, endPoint y: 271, distance: 224.0
click at [323, 418] on pre "resource "tailor_auth_user_profile_config" "user" { tailordb_config = { namespa…" at bounding box center [673, 550] width 717 height 265
copy code "resource "tailor_auth_user_profile_config" "user" { tailordb_config = { namespa…"
click at [615, 503] on pre "resource "tailor_auth_user_profile_config" "user" { tailordb_config = { namespa…" at bounding box center [673, 550] width 717 height 265
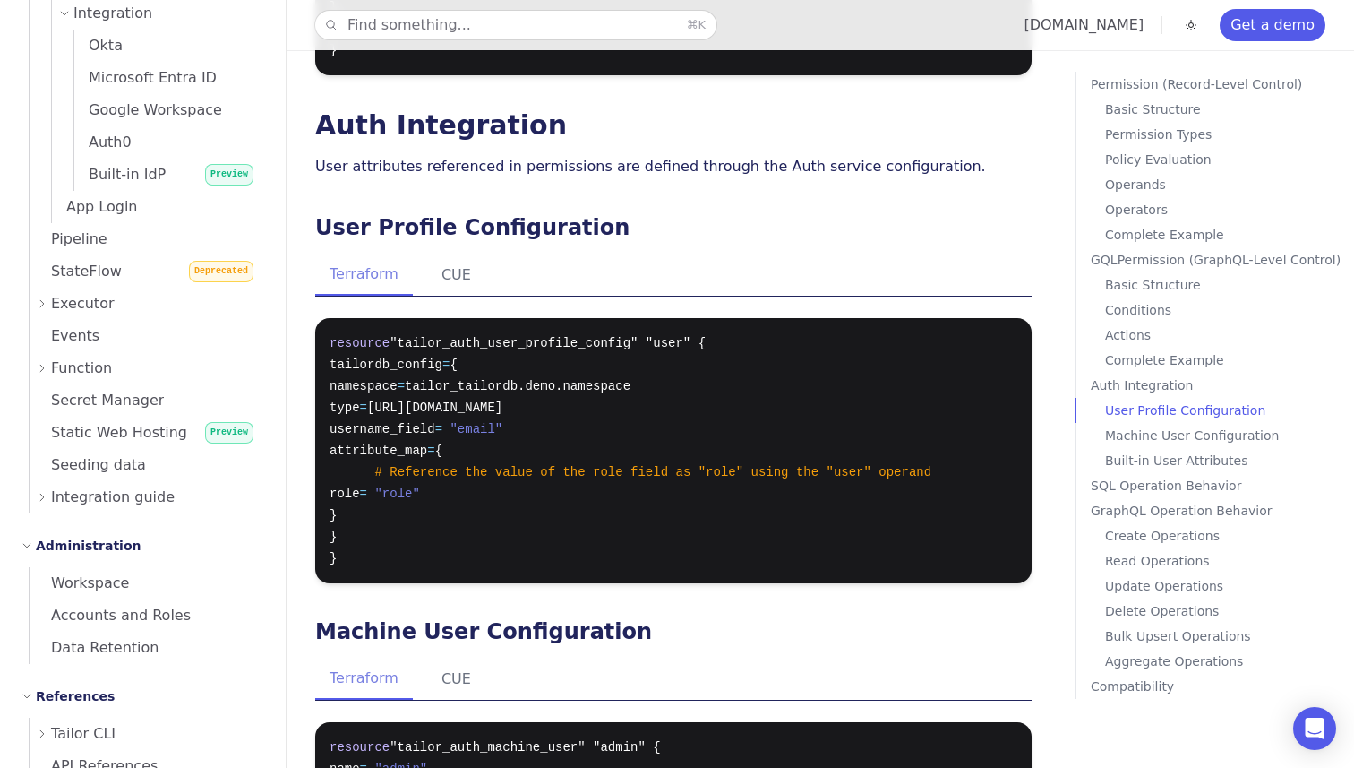
scroll to position [8583, 0]
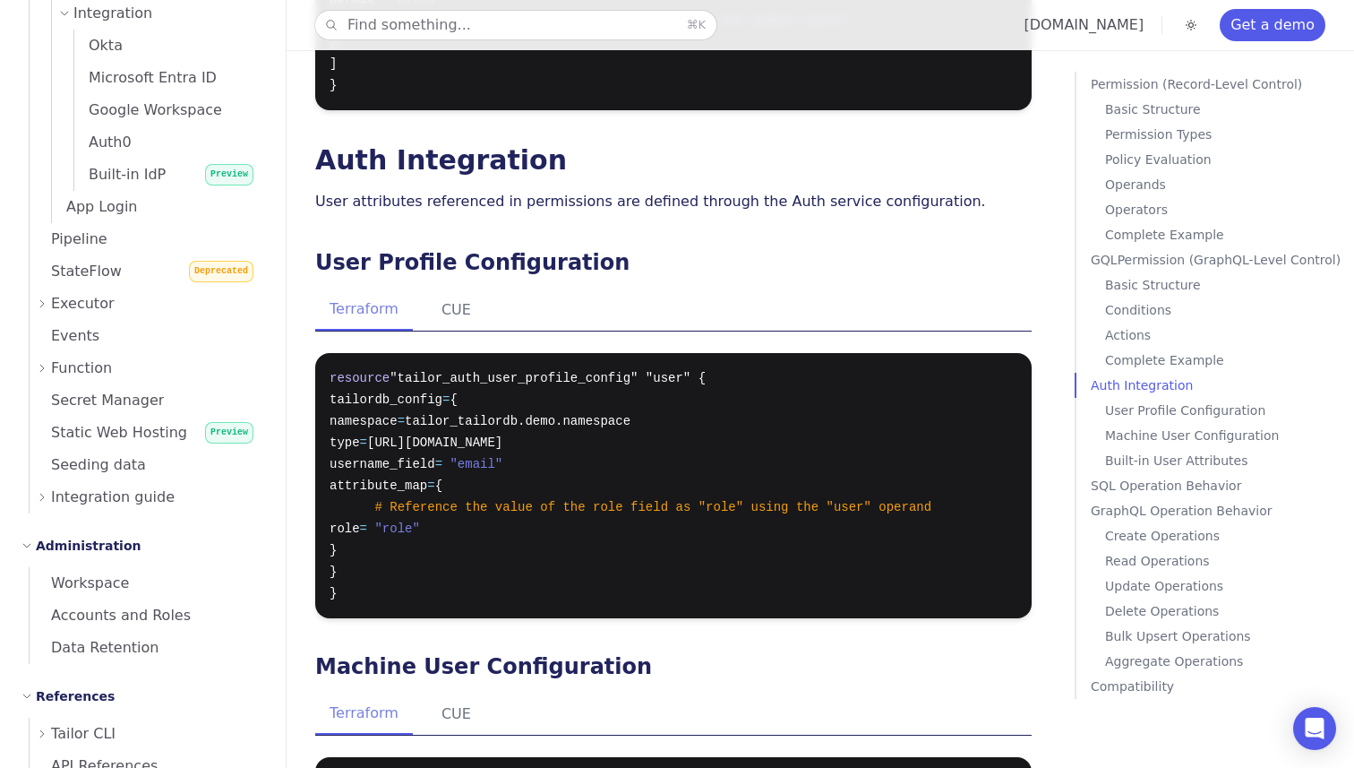
click at [883, 693] on div "Terraform CUE" at bounding box center [673, 714] width 717 height 42
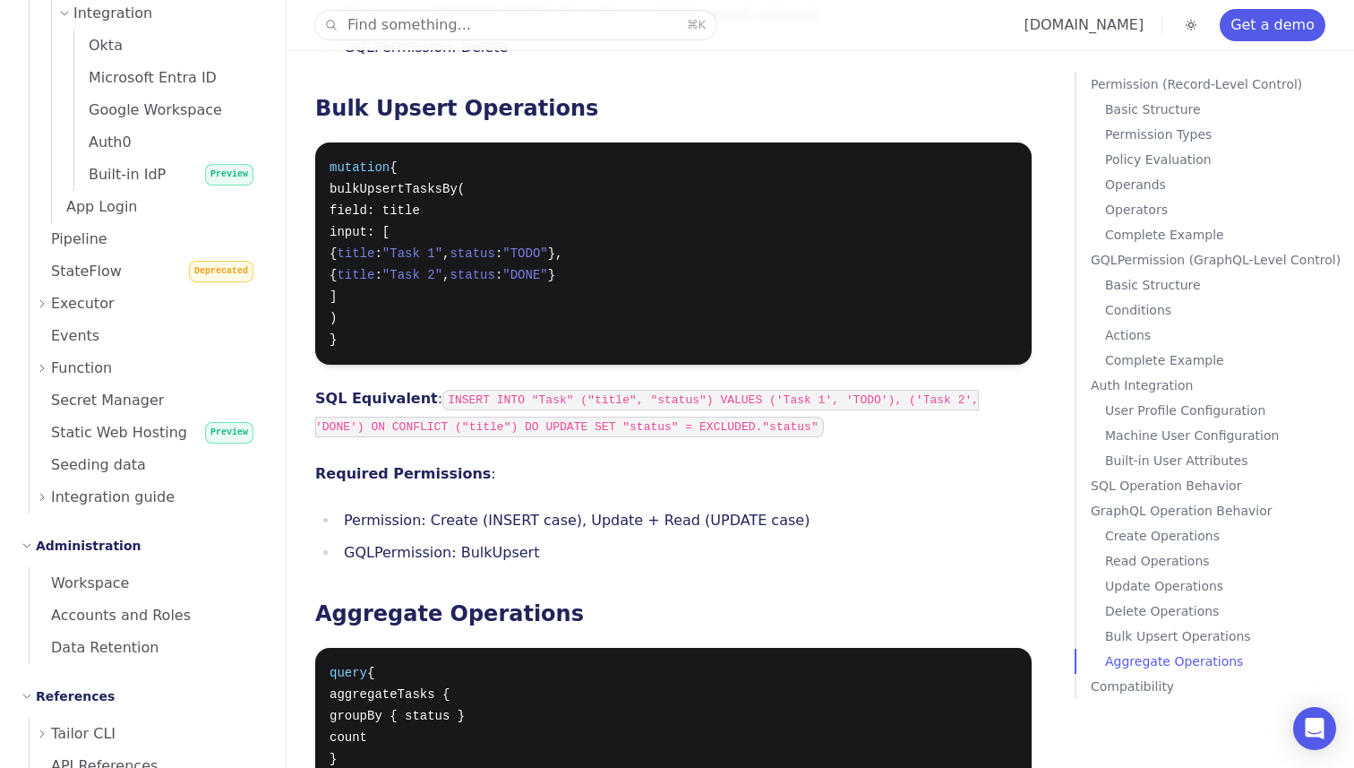
scroll to position [12088, 0]
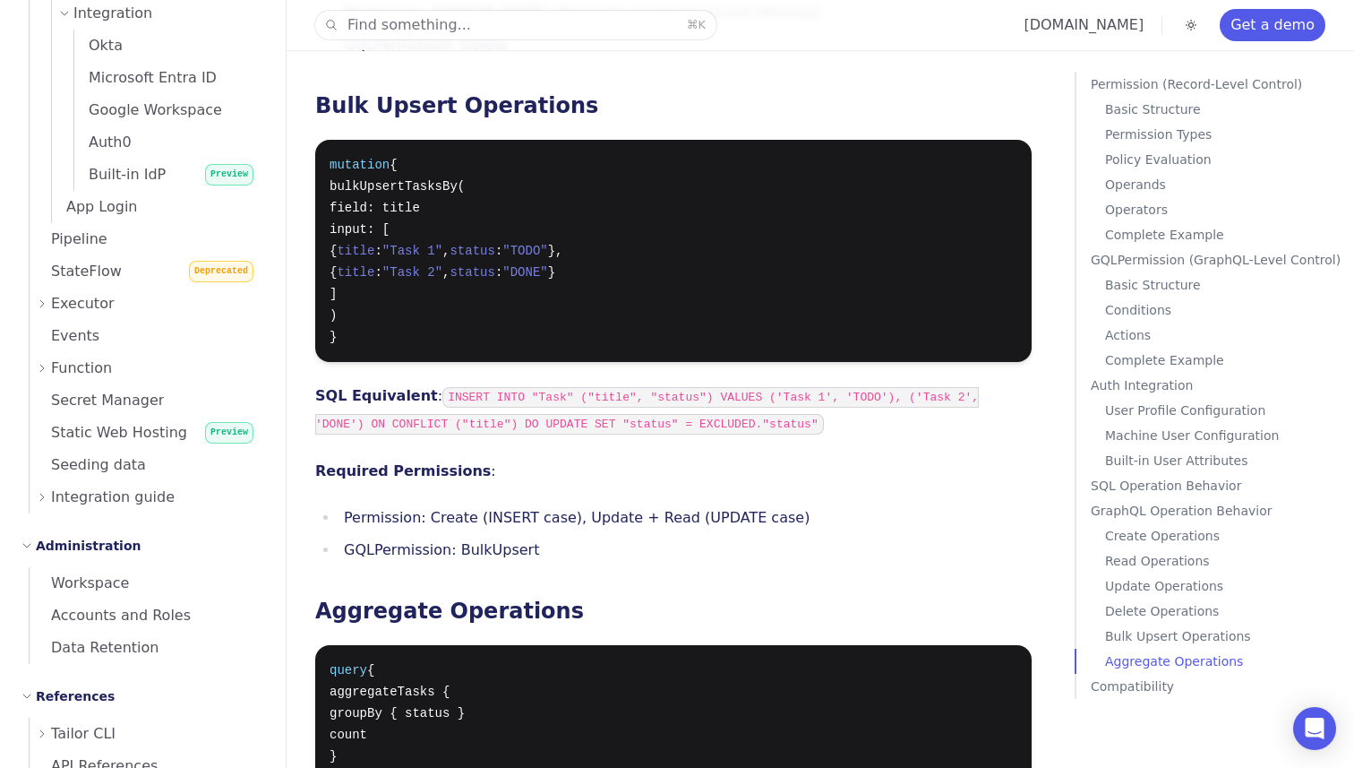
click at [1151, 356] on p "Complete Example" at bounding box center [1226, 360] width 242 height 25
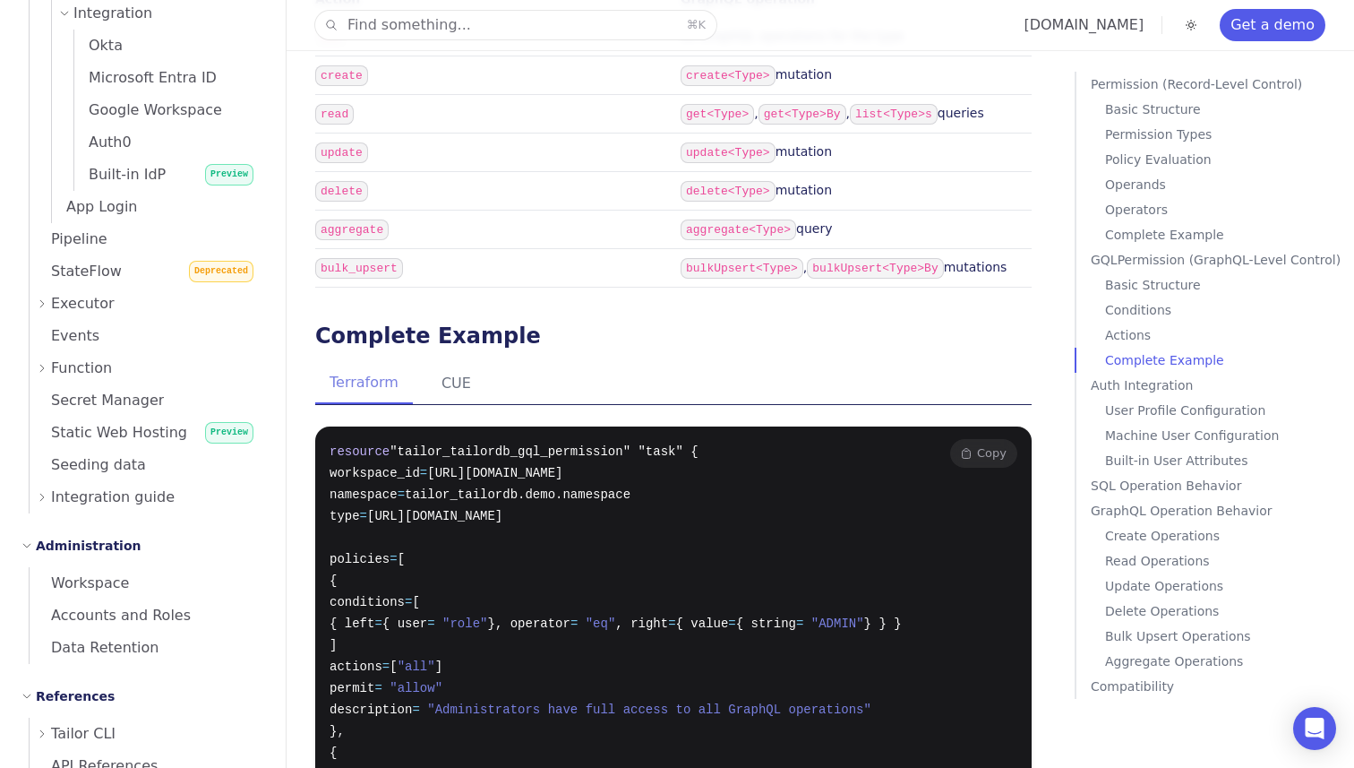
click at [995, 439] on button "Copy Copied!" at bounding box center [983, 453] width 67 height 29
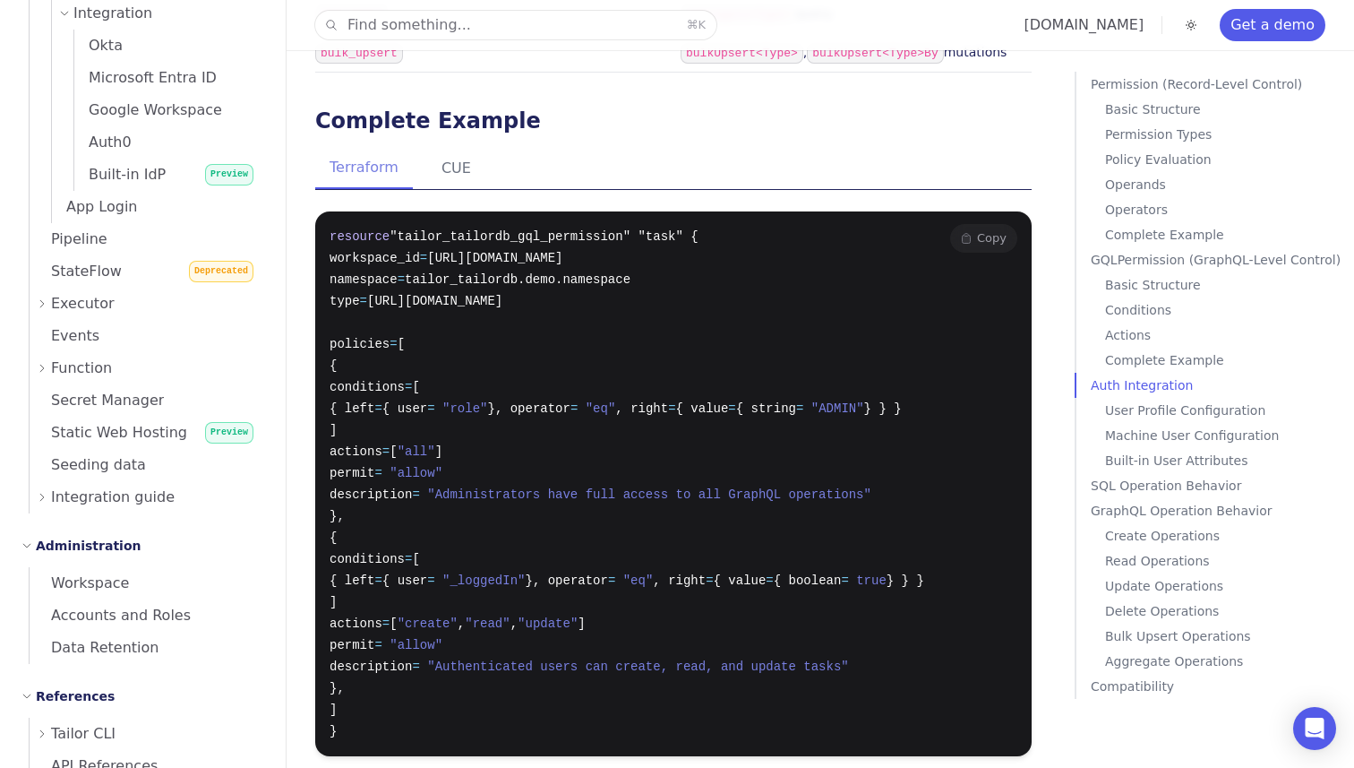
scroll to position [8152, 0]
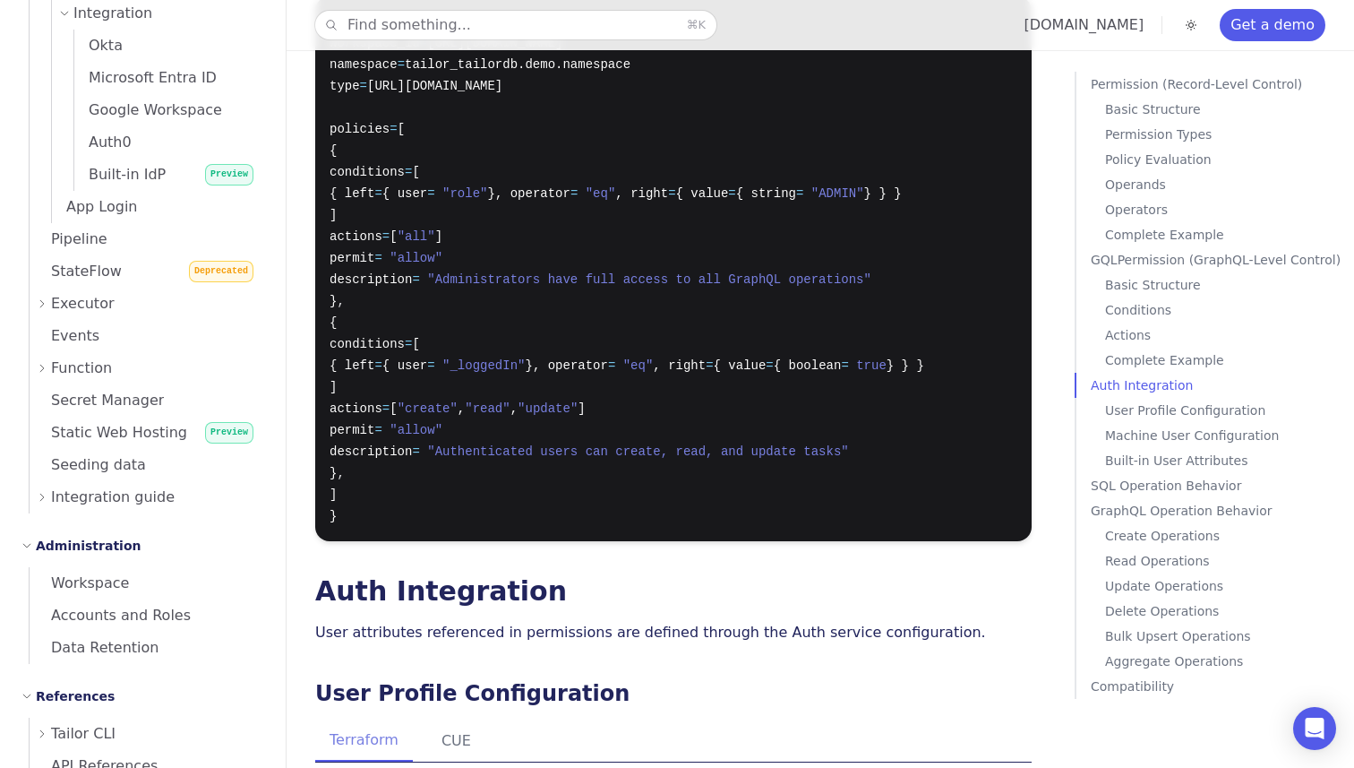
click at [1117, 467] on p "Built-in User Attributes" at bounding box center [1226, 460] width 242 height 25
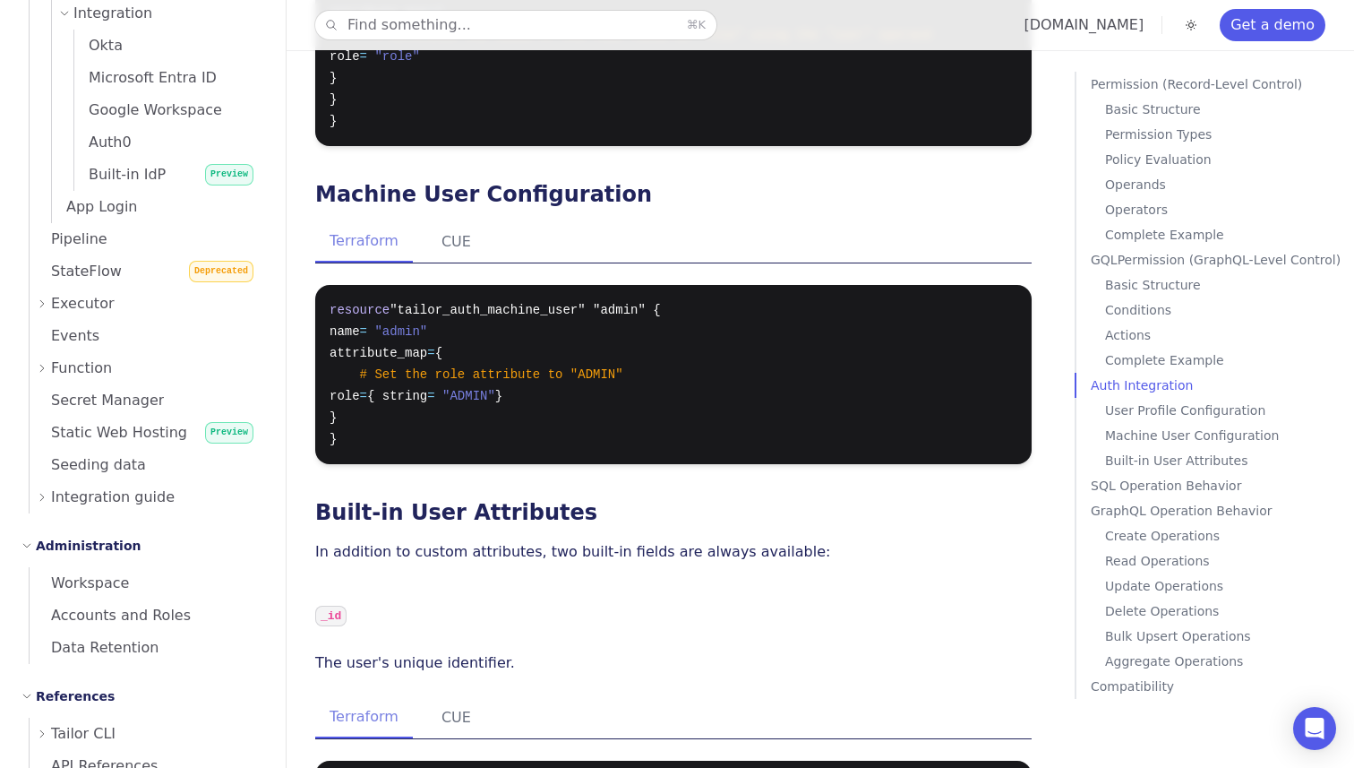
scroll to position [8376, 0]
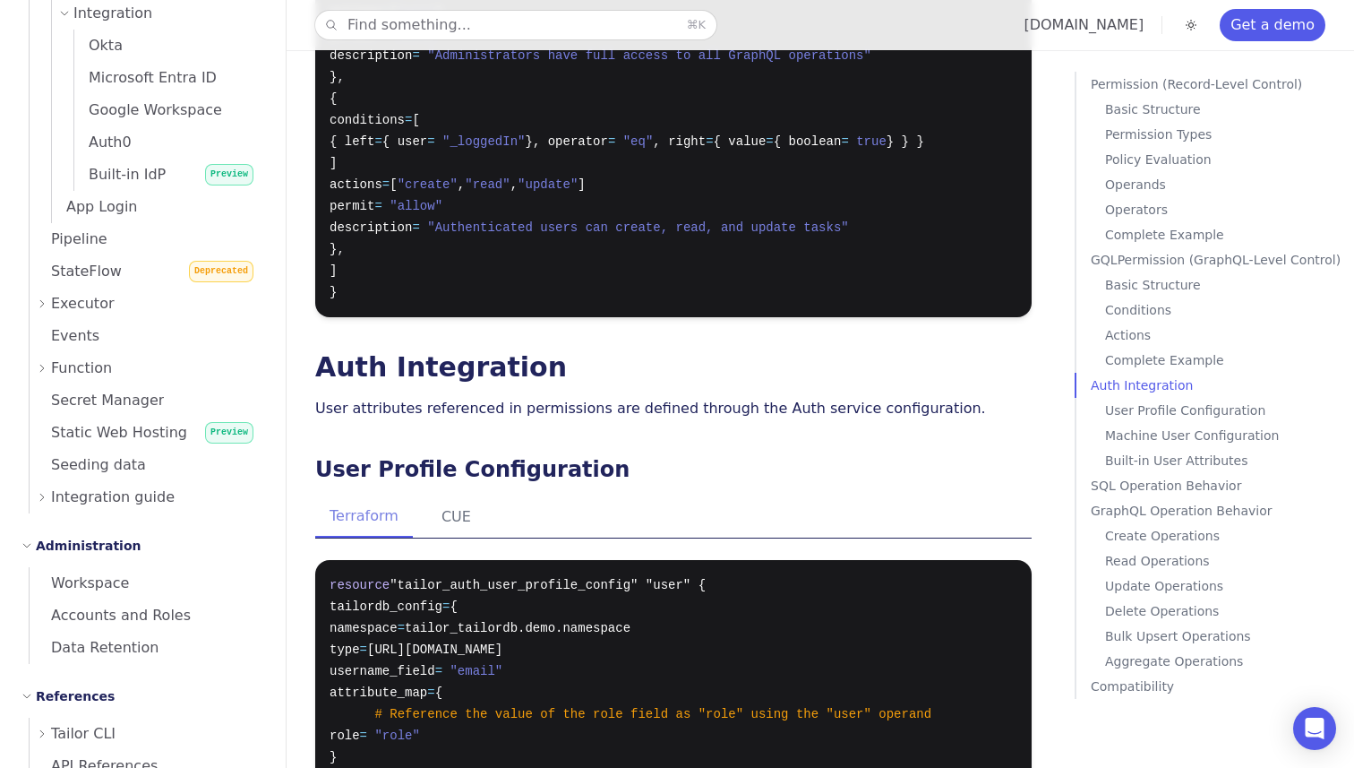
click at [939, 496] on div "Terraform CUE" at bounding box center [673, 517] width 717 height 42
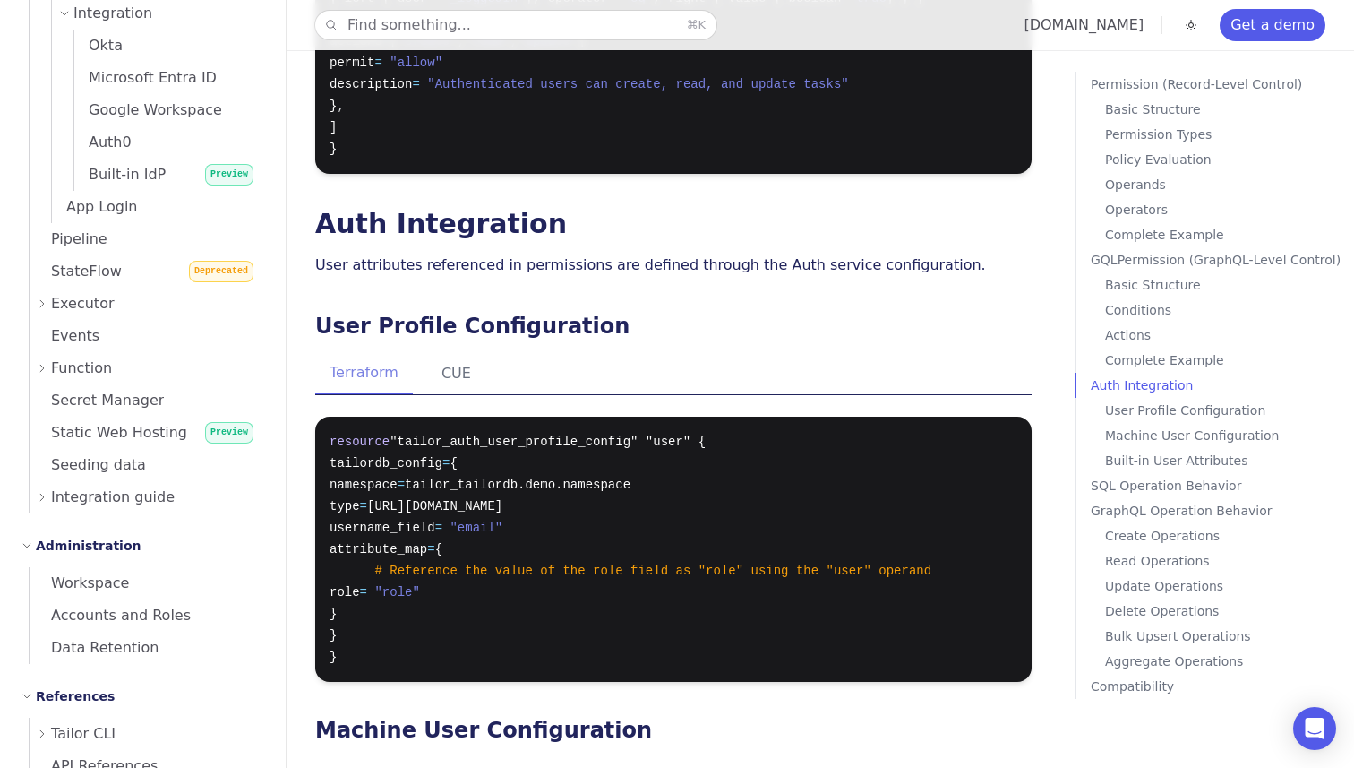
scroll to position [8663, 0]
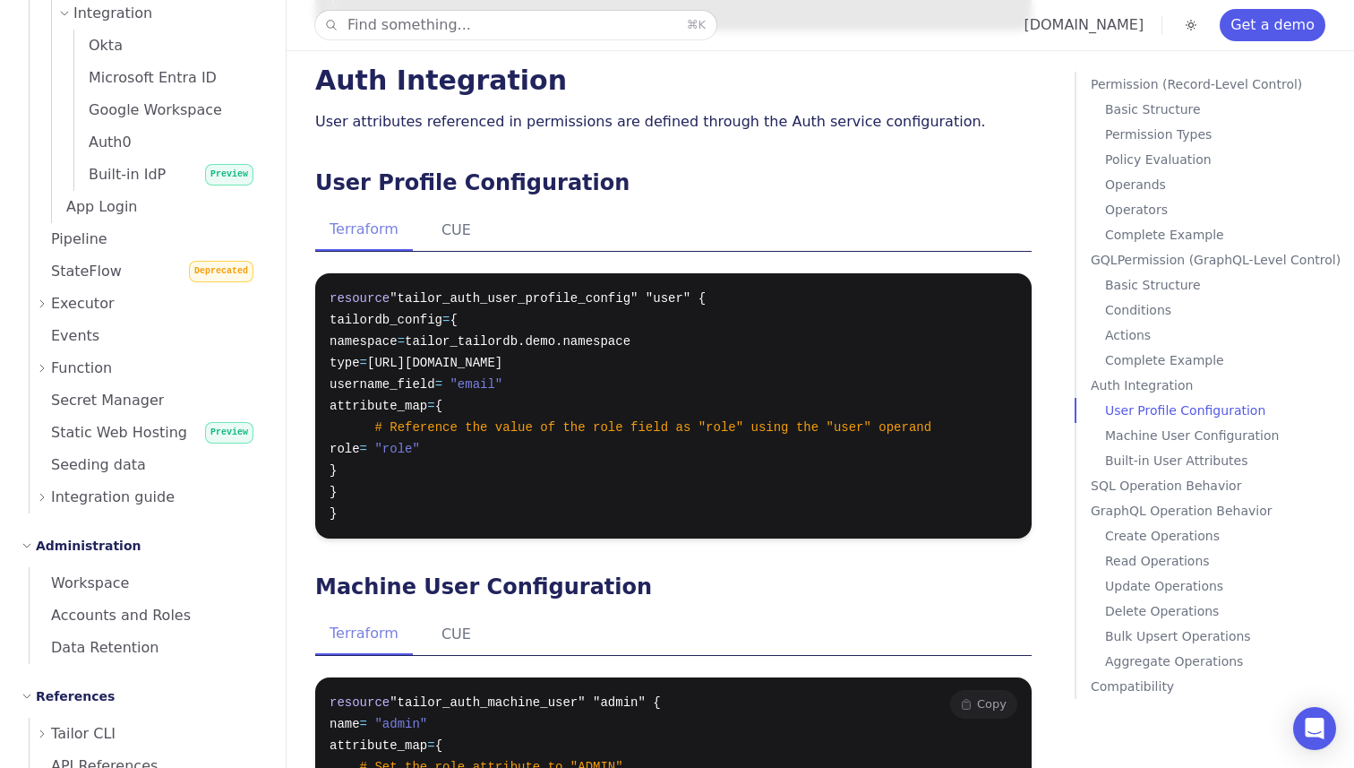
click at [510, 695] on span ""tailor_auth_machine_user" "admin" {" at bounding box center [525, 702] width 270 height 14
copy span "tailor_auth_machine_user"
click at [528, 361] on pre "resource "tailor_auth_user_profile_config" "user" { tailordb_config = { namespa…" at bounding box center [673, 405] width 717 height 265
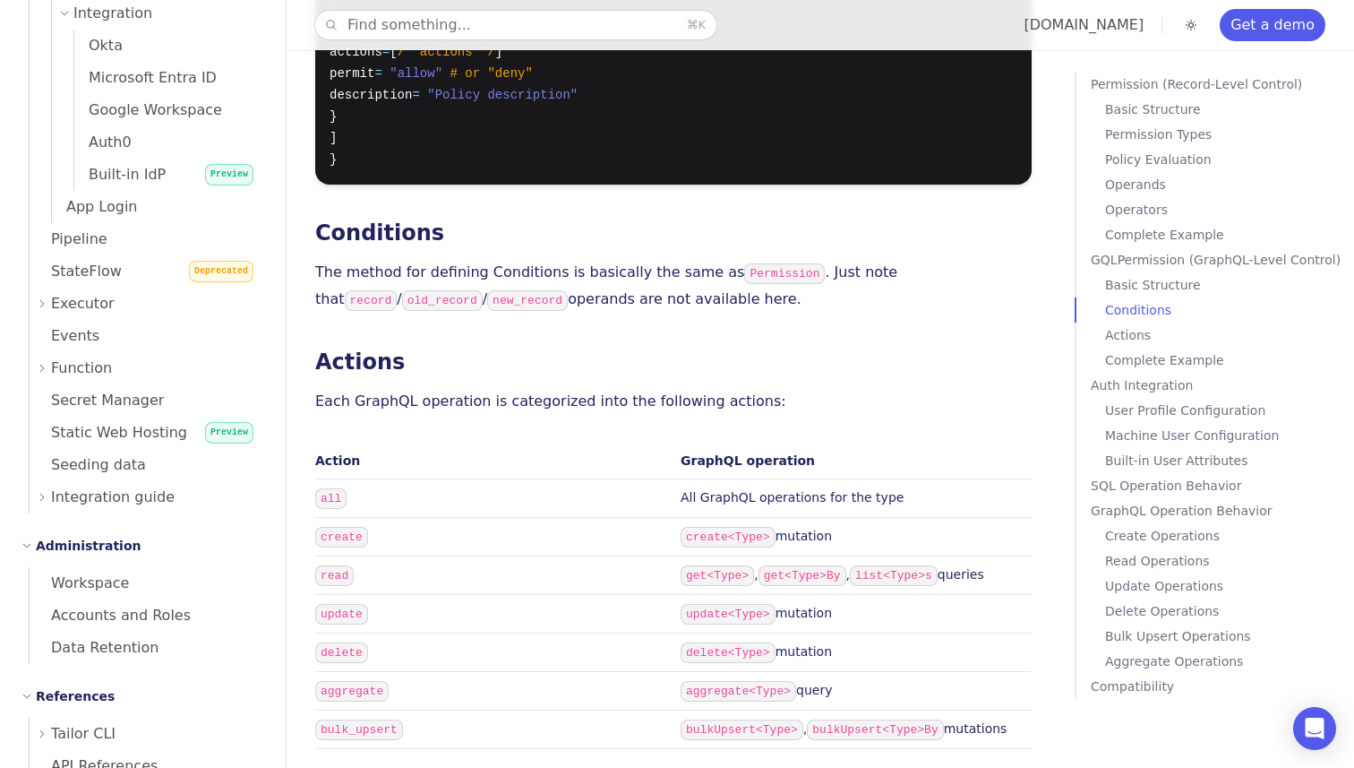
scroll to position [7262, 0]
click at [579, 442] on th "Action" at bounding box center [494, 460] width 358 height 37
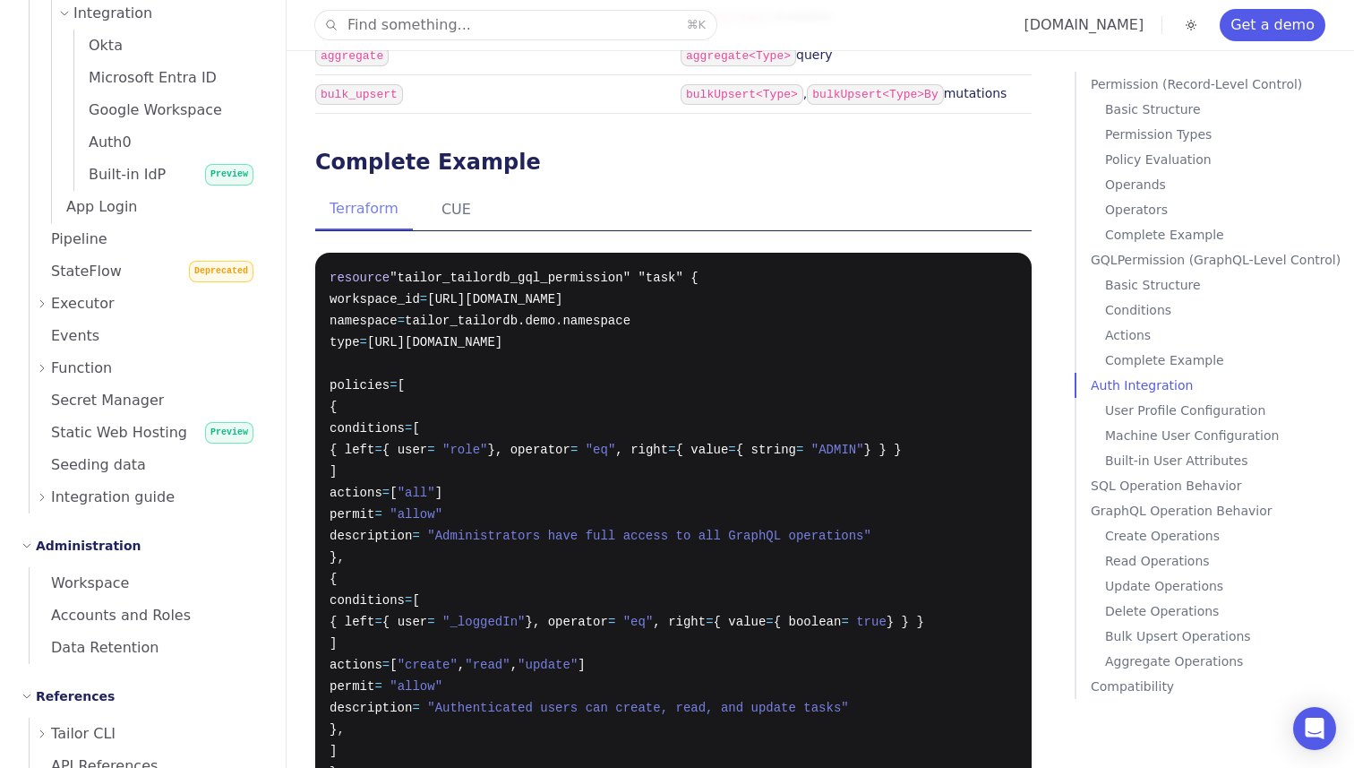
scroll to position [7907, 0]
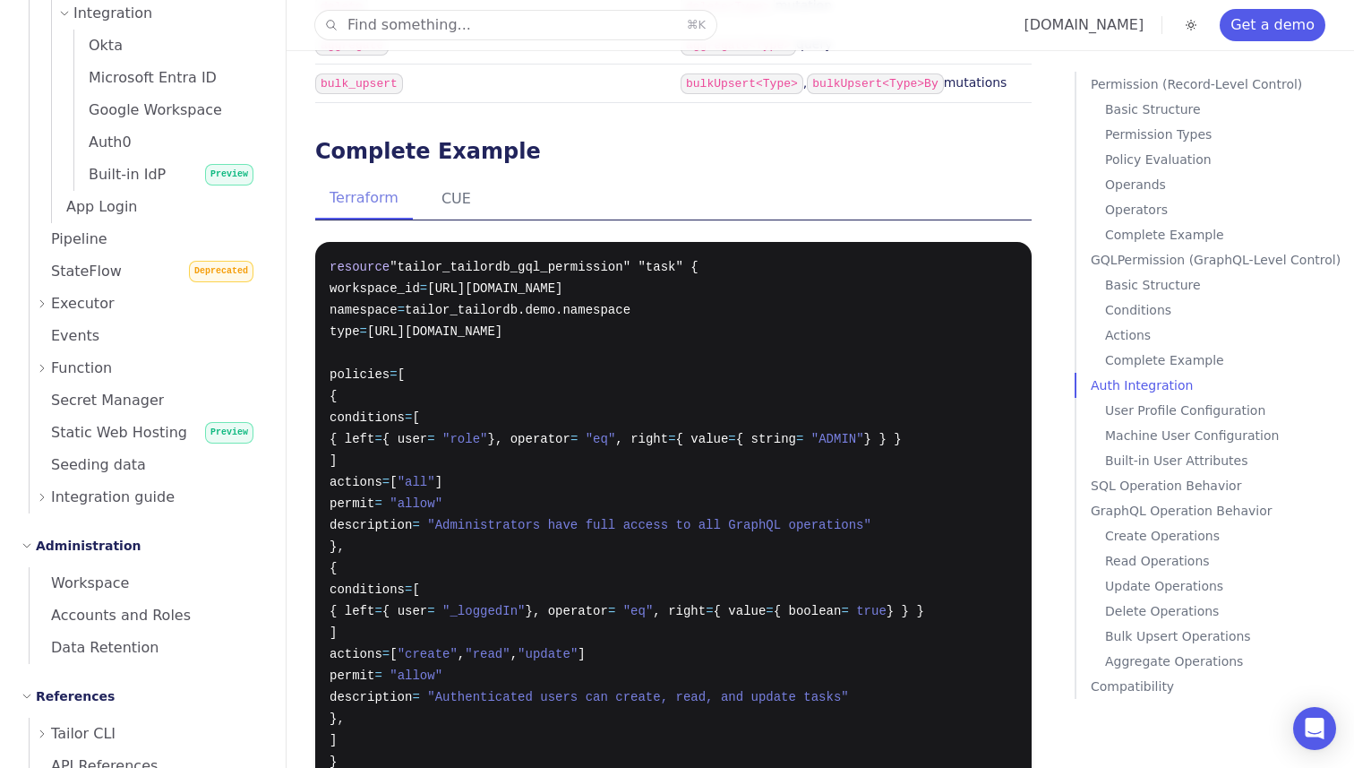
click at [1124, 436] on p "Machine User Configuration" at bounding box center [1226, 435] width 242 height 25
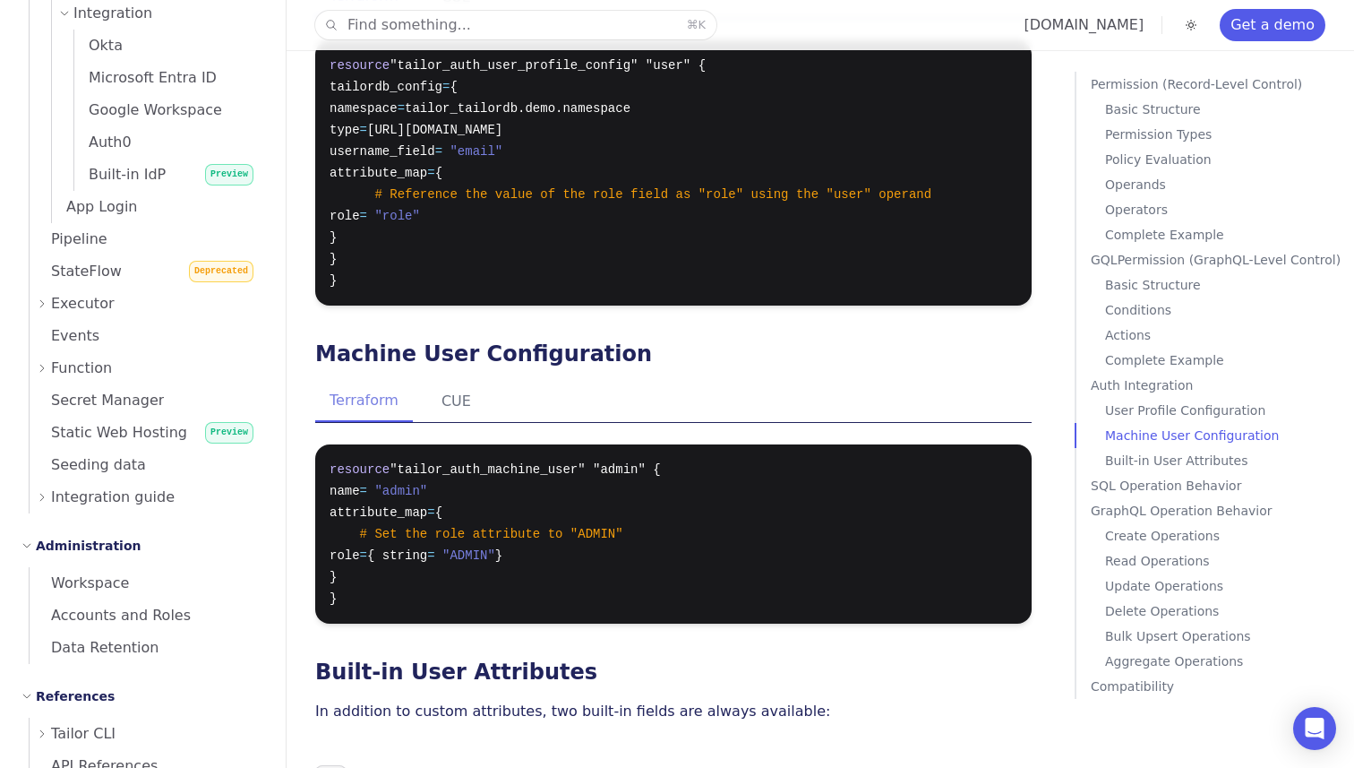
scroll to position [8537, 0]
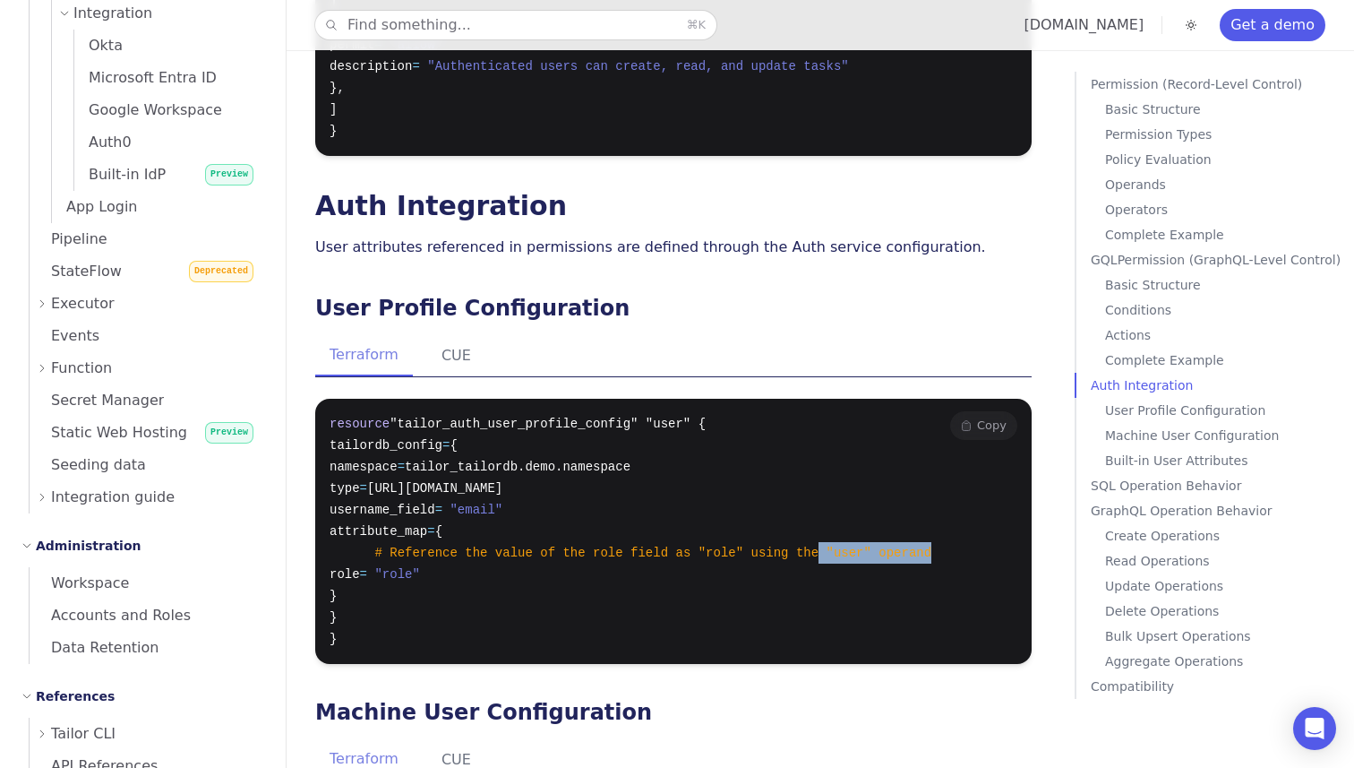
drag, startPoint x: 956, startPoint y: 382, endPoint x: 820, endPoint y: 384, distance: 135.3
click at [820, 399] on pre "resource "tailor_auth_user_profile_config" "user" { tailordb_config = { namespa…" at bounding box center [673, 531] width 717 height 265
click at [809, 355] on div at bounding box center [809, 355] width 0 height 0
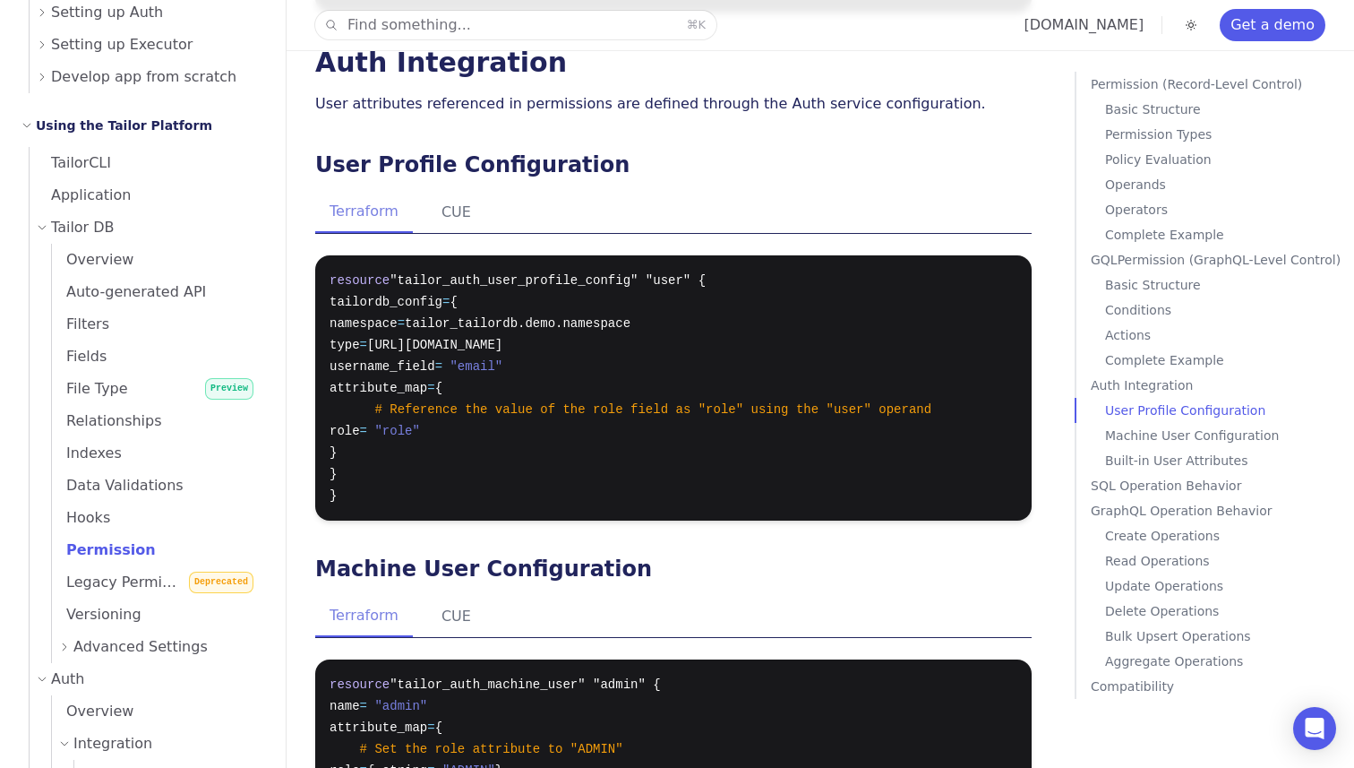
scroll to position [758, 0]
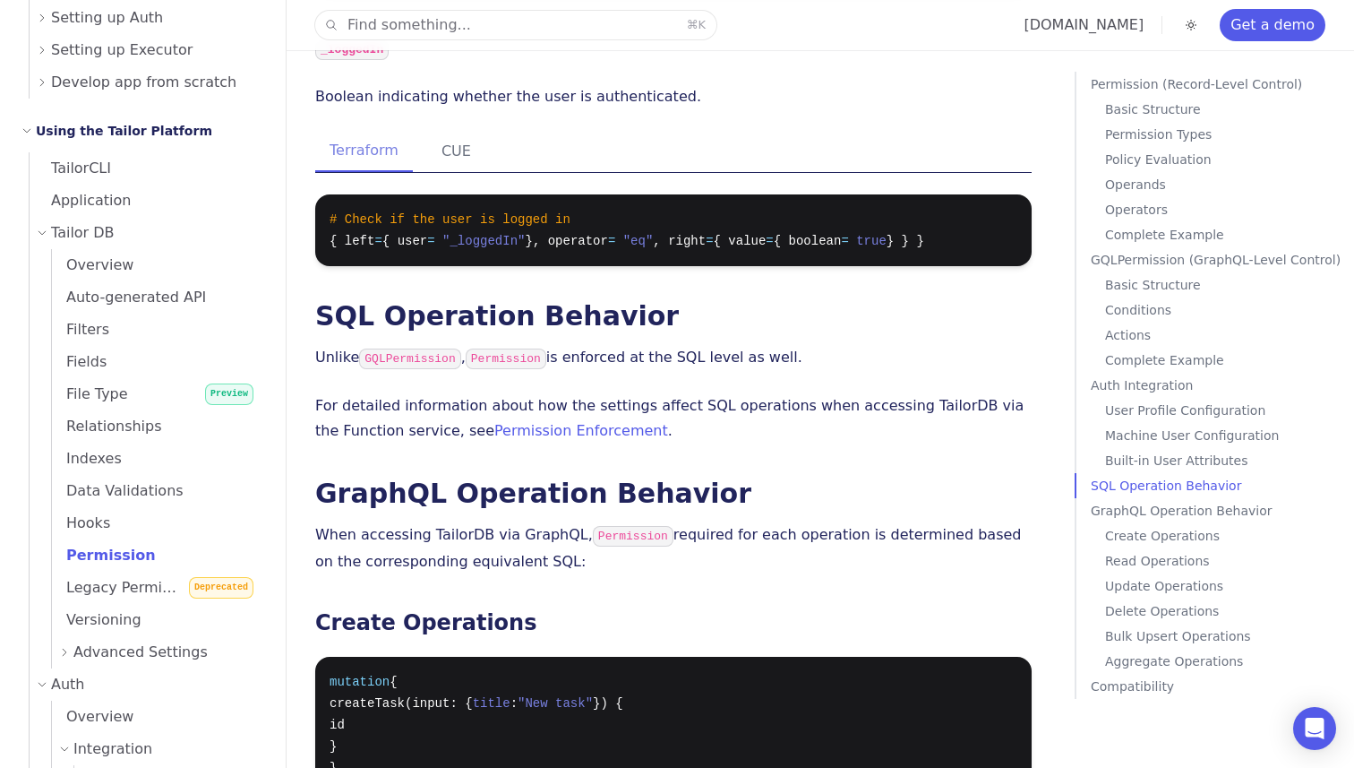
scroll to position [9669, 0]
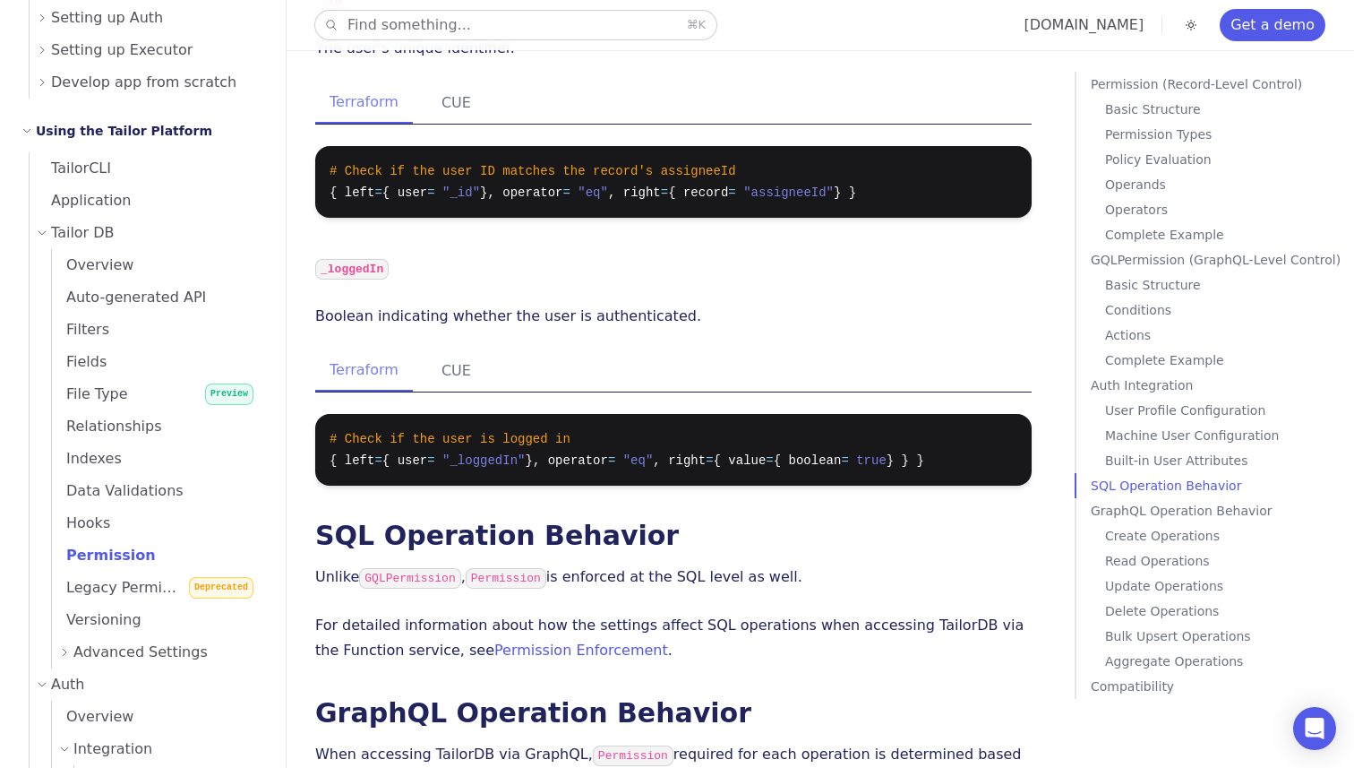
click at [505, 21] on button "Find something... ⌘ K" at bounding box center [515, 25] width 401 height 29
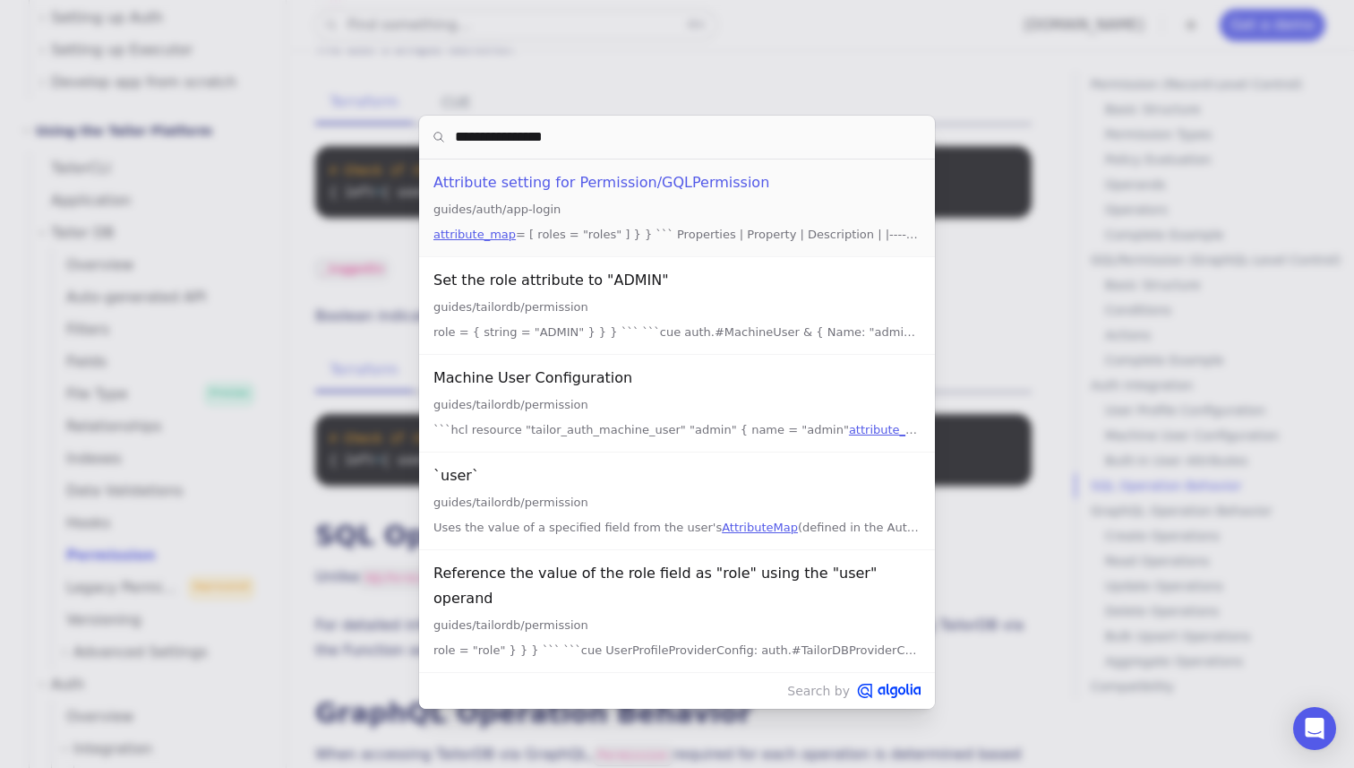
type input "**********"
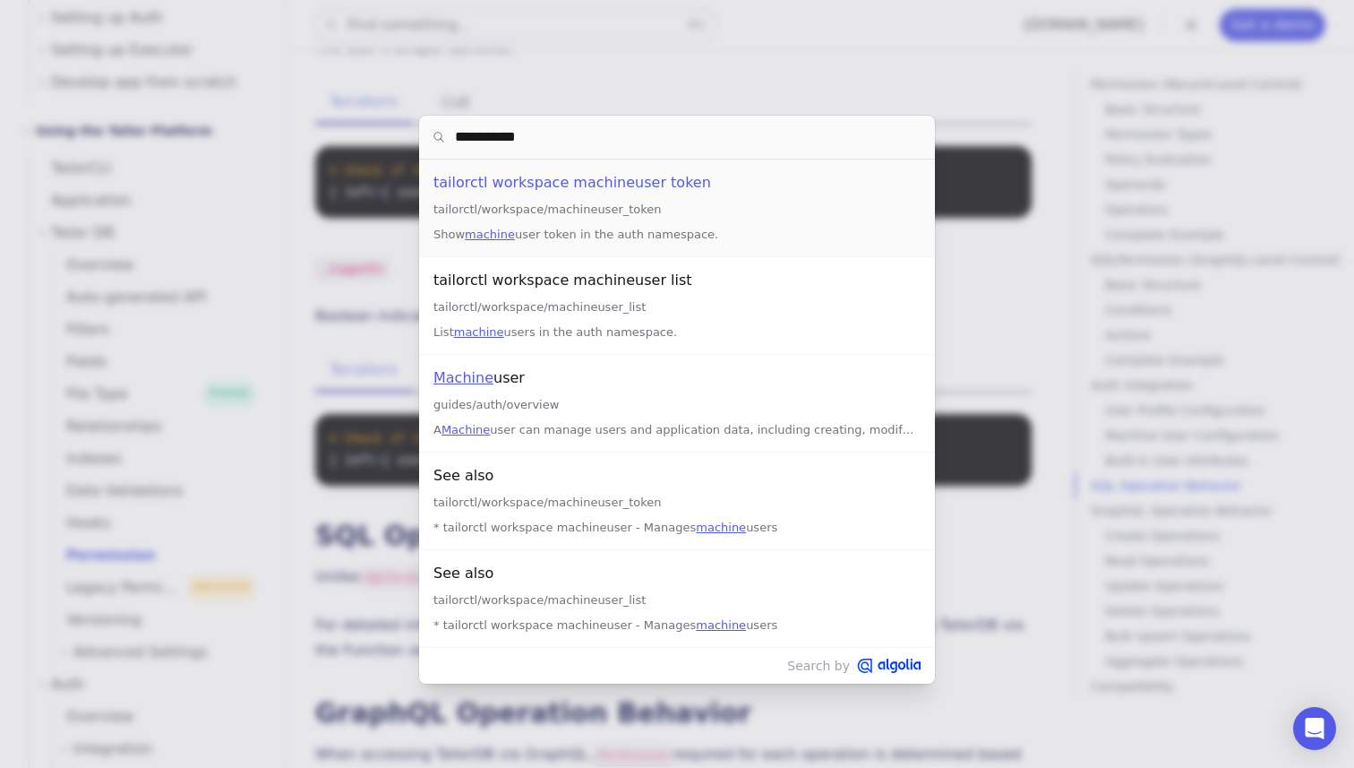
type input "**********"
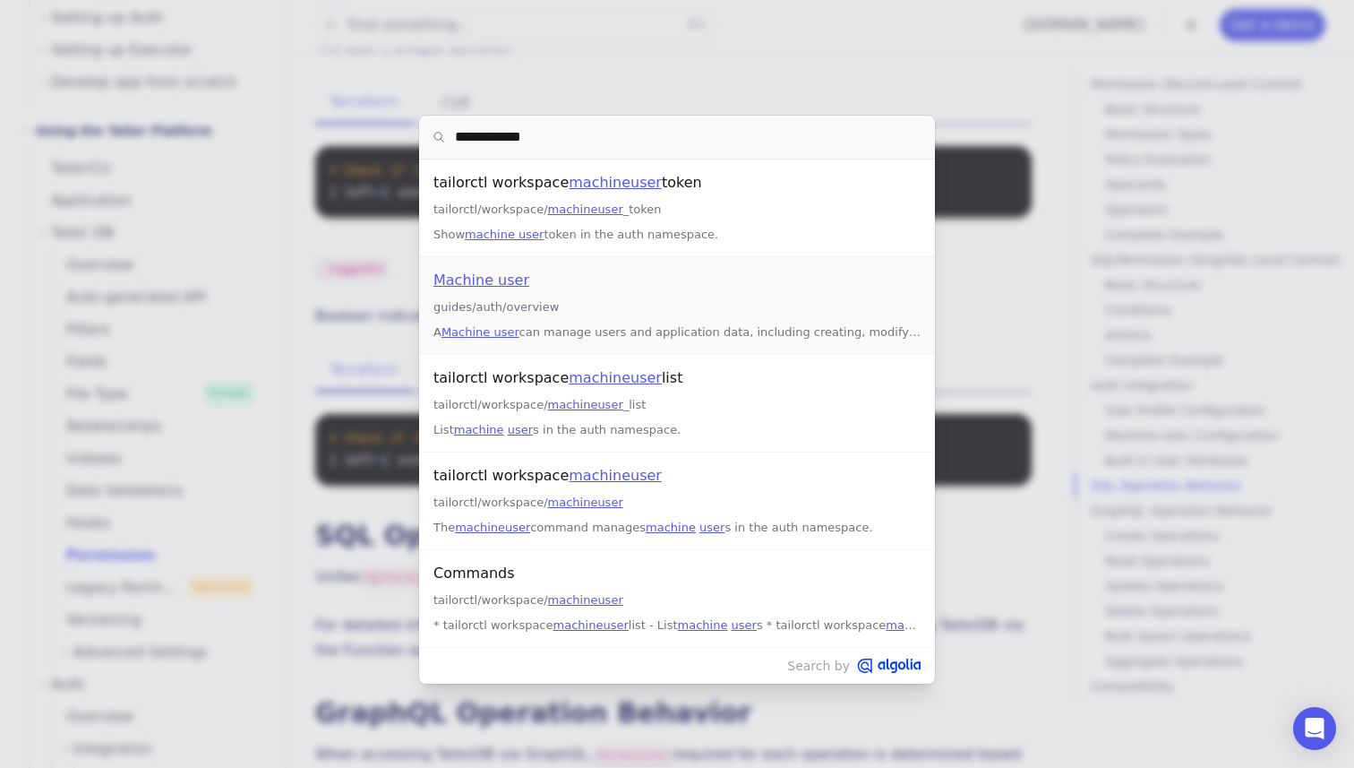
click at [521, 278] on mark "Machine user" at bounding box center [481, 279] width 96 height 17
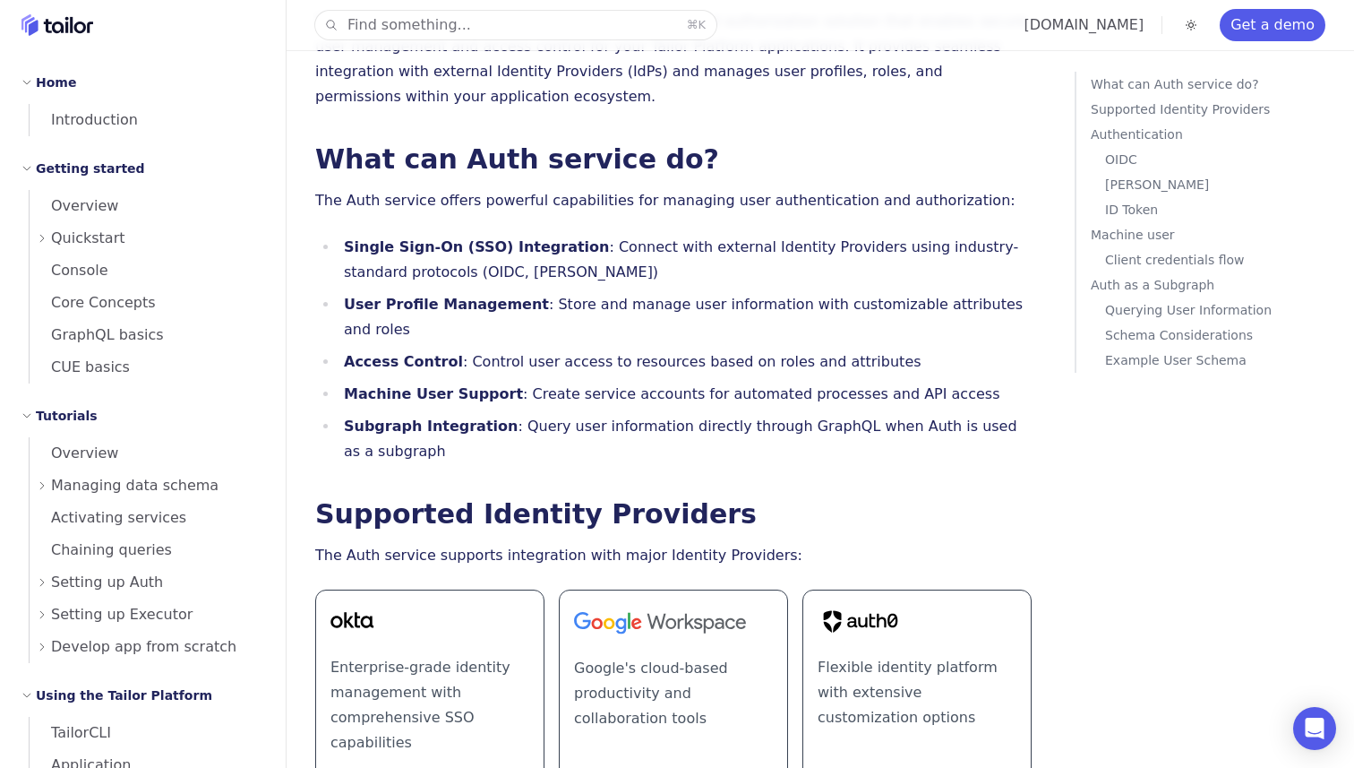
scroll to position [143, 0]
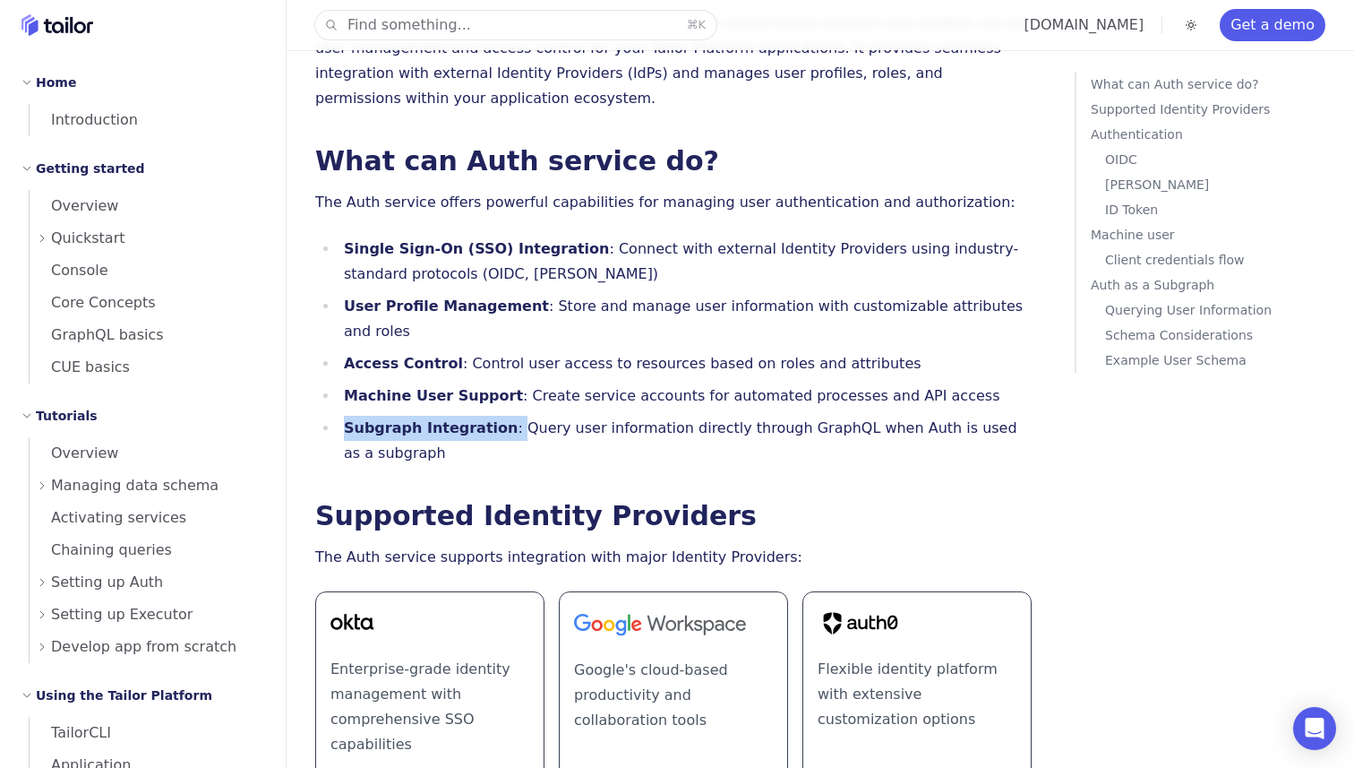
drag, startPoint x: 0, startPoint y: 0, endPoint x: 498, endPoint y: 383, distance: 628.4
click at [498, 383] on ul "Single Sign-On (SSO) Integration : Connect with external Identity Providers usi…" at bounding box center [673, 350] width 717 height 229
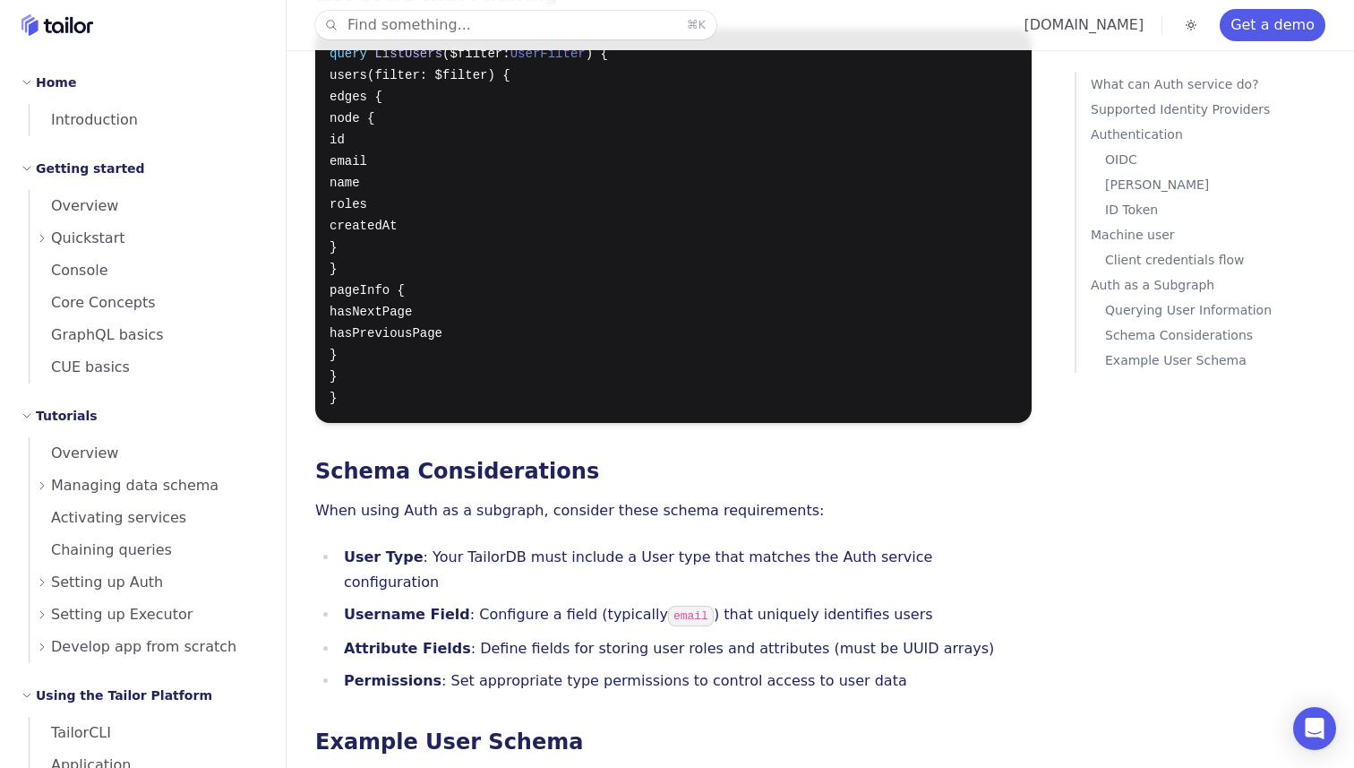
scroll to position [12805, 0]
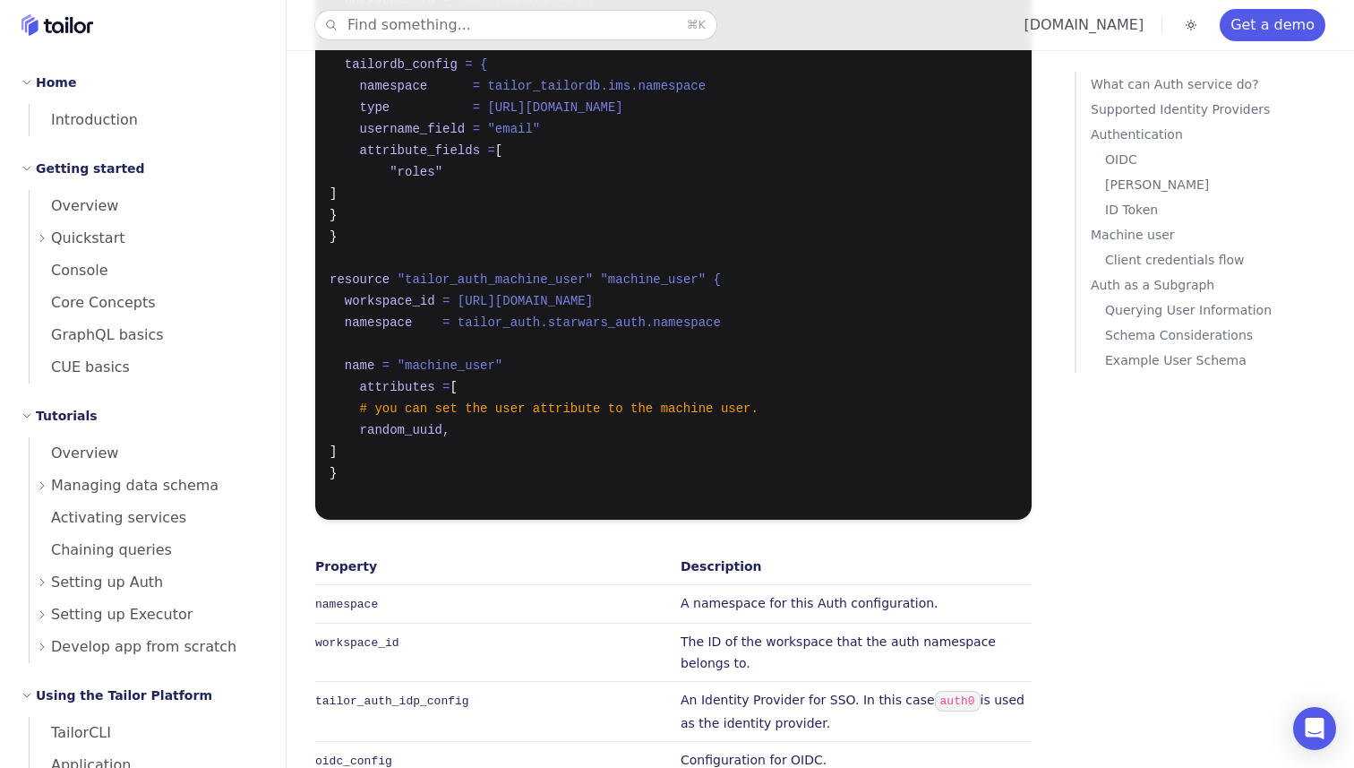
scroll to position [3487, 0]
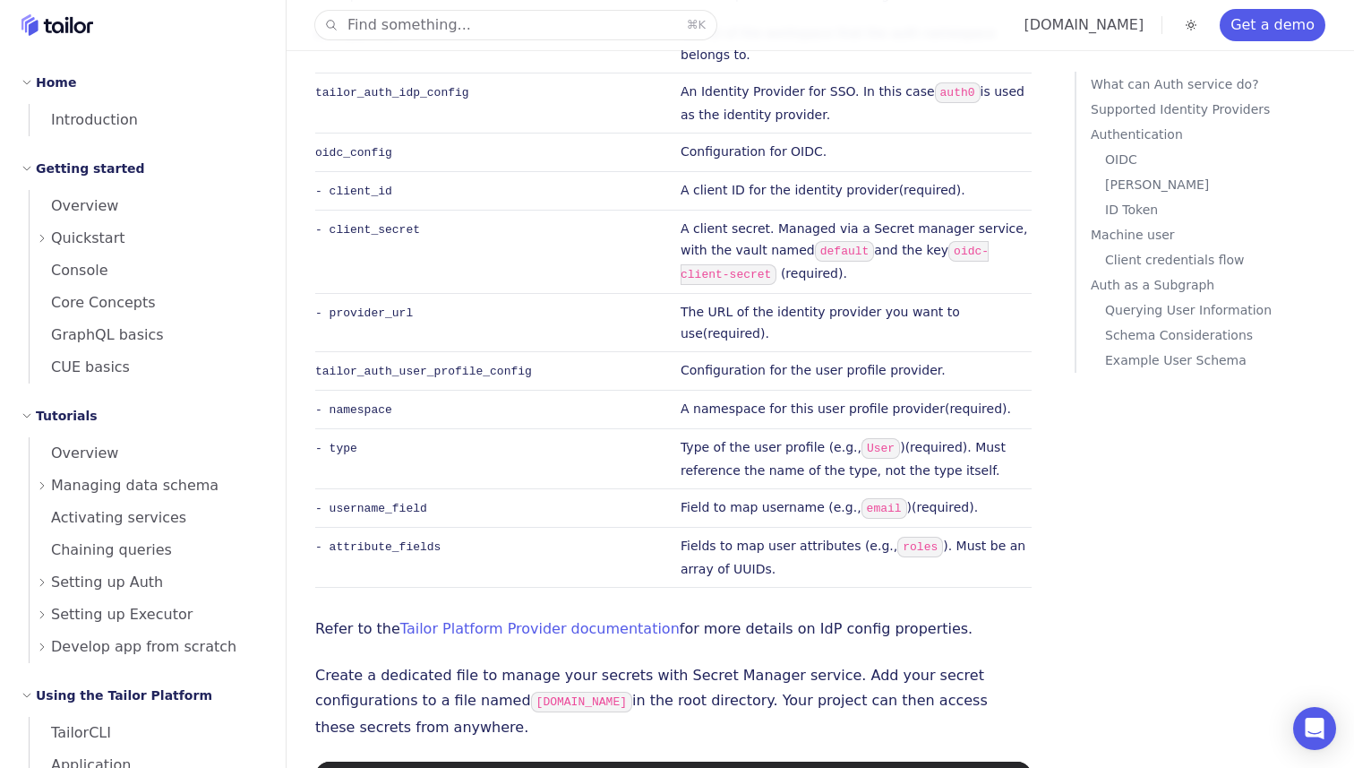
click at [1137, 232] on p "Machine user" at bounding box center [1219, 234] width 256 height 25
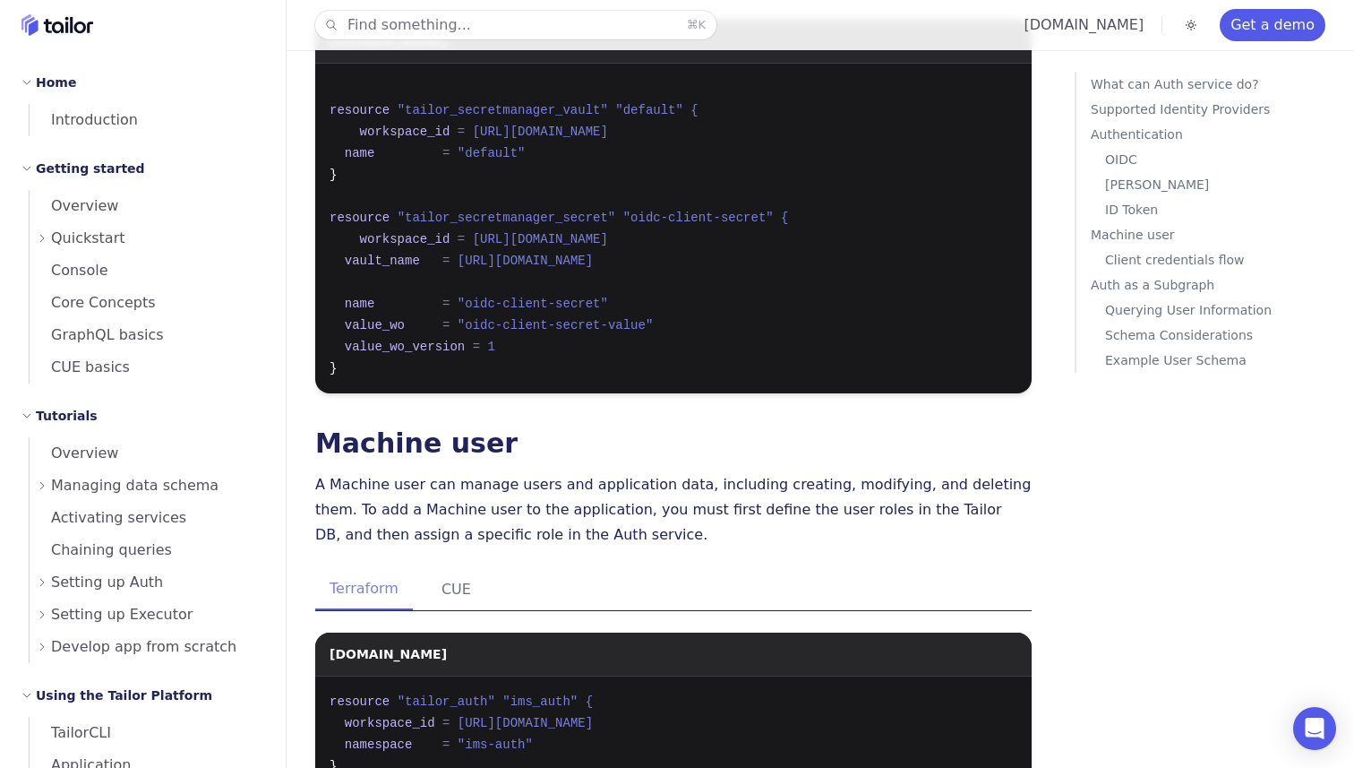
scroll to position [9951, 0]
